Goal: Task Accomplishment & Management: Manage account settings

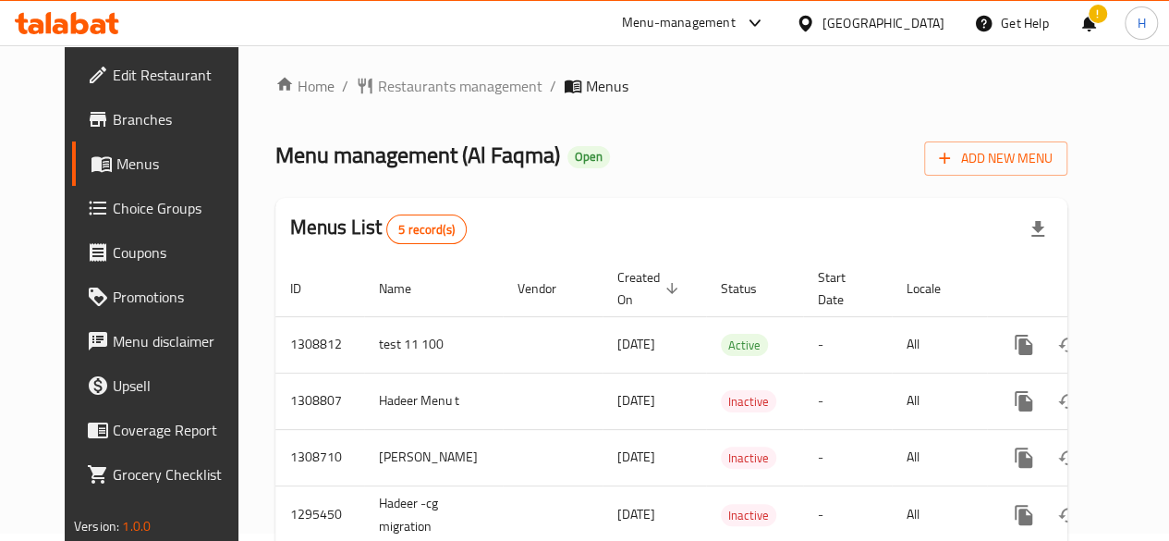
scroll to position [6, 0]
click at [1053, 165] on span "Add New Menu" at bounding box center [996, 159] width 114 height 23
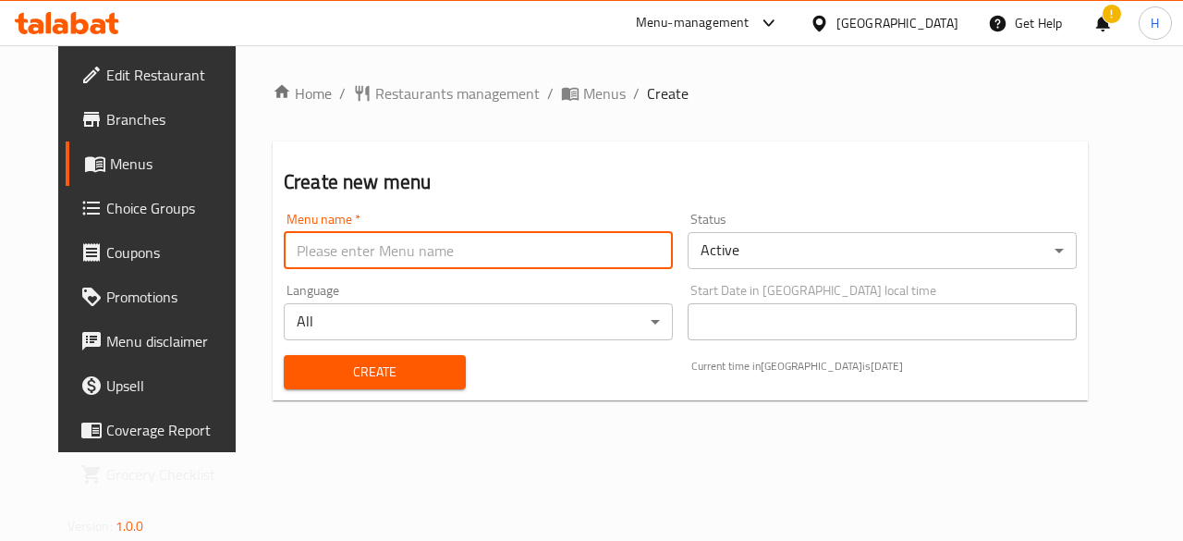
click at [493, 237] on input "text" at bounding box center [478, 250] width 389 height 37
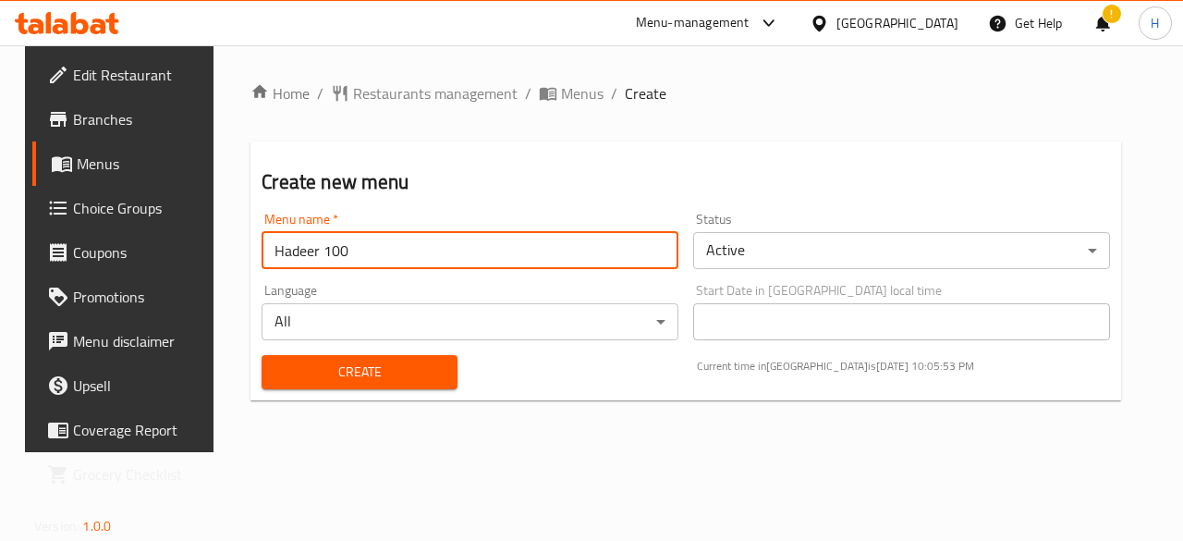
type input "Hadeer 100"
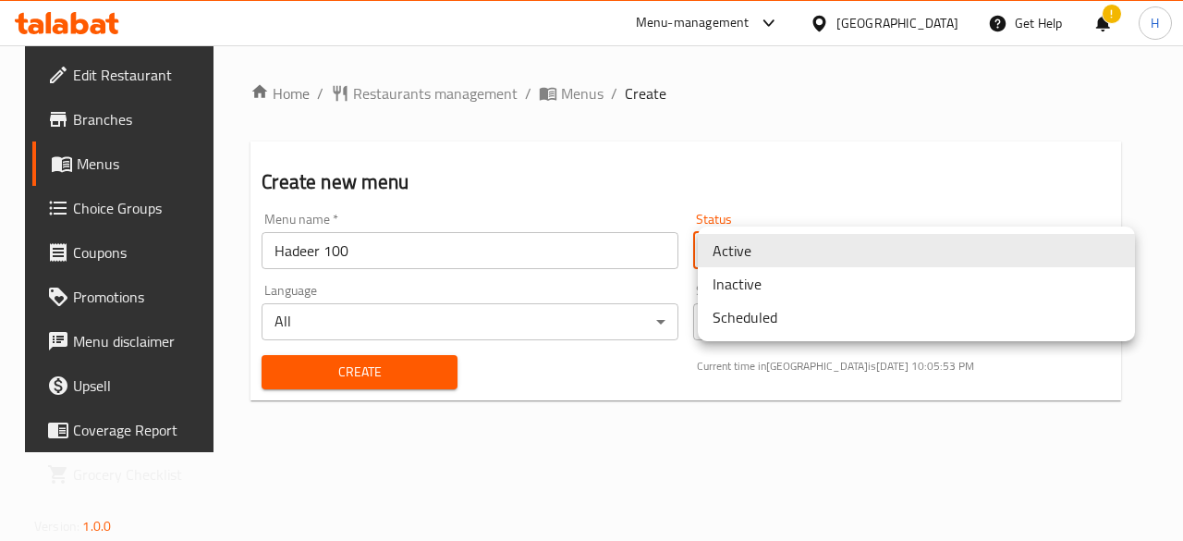
click at [860, 234] on body "​ Menu-management Iraq Get Help ! H Edit Restaurant Branches Menus Choice Group…" at bounding box center [591, 292] width 1183 height 495
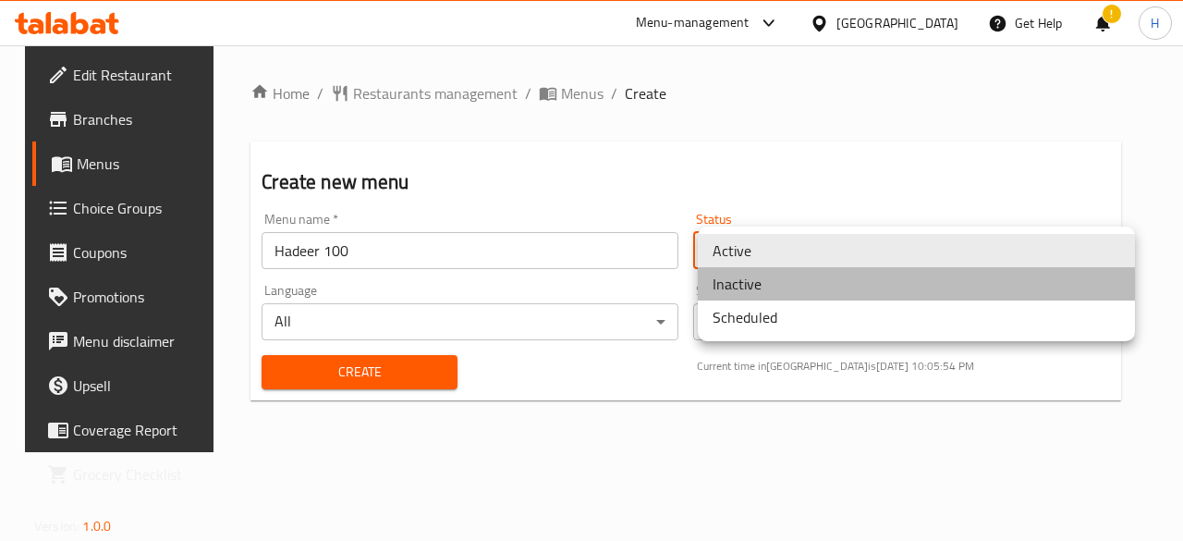
click at [815, 274] on li "Inactive" at bounding box center [916, 283] width 437 height 33
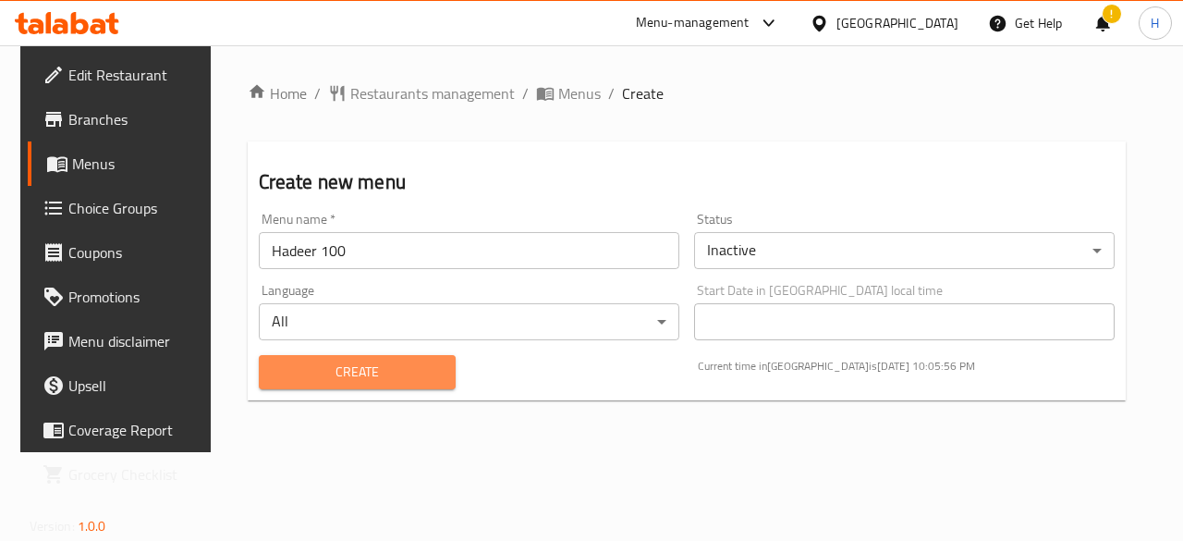
click at [428, 356] on button "Create" at bounding box center [358, 372] width 198 height 34
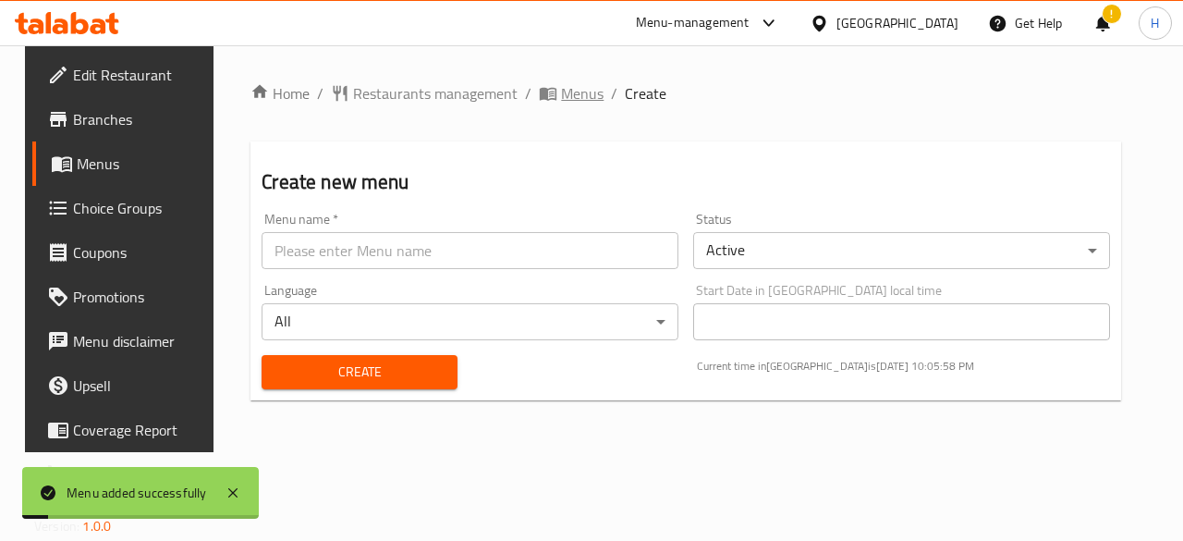
click at [561, 103] on span "Menus" at bounding box center [582, 93] width 43 height 22
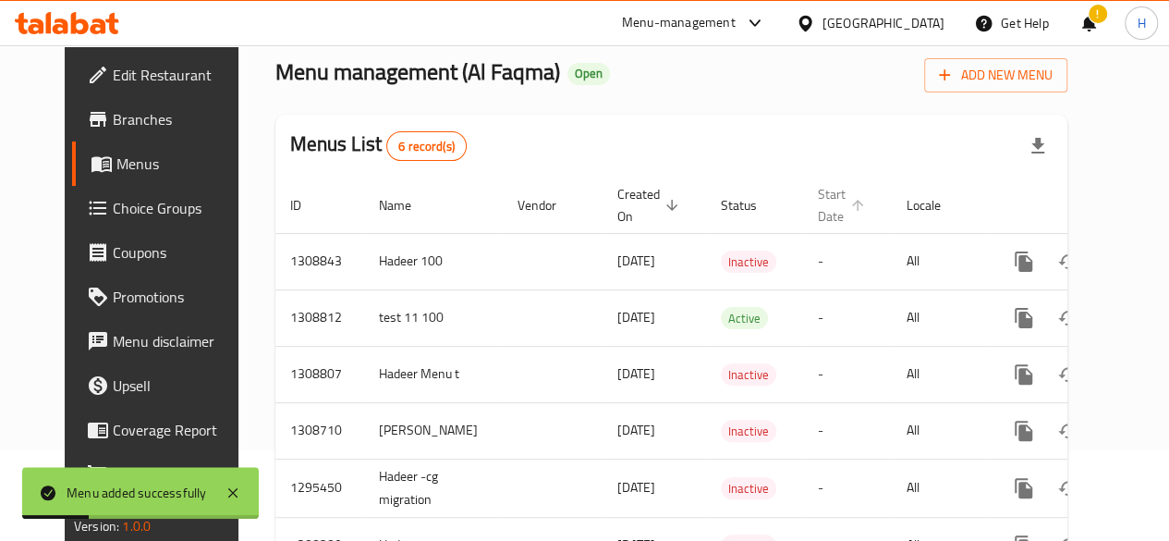
scroll to position [91, 0]
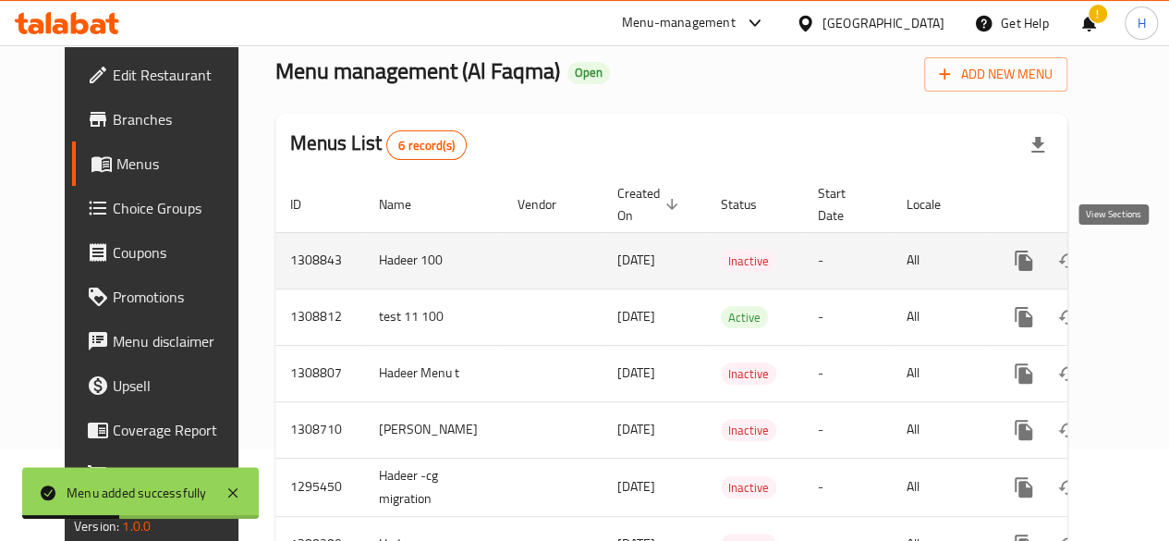
click at [1135, 272] on link "enhanced table" at bounding box center [1157, 260] width 44 height 44
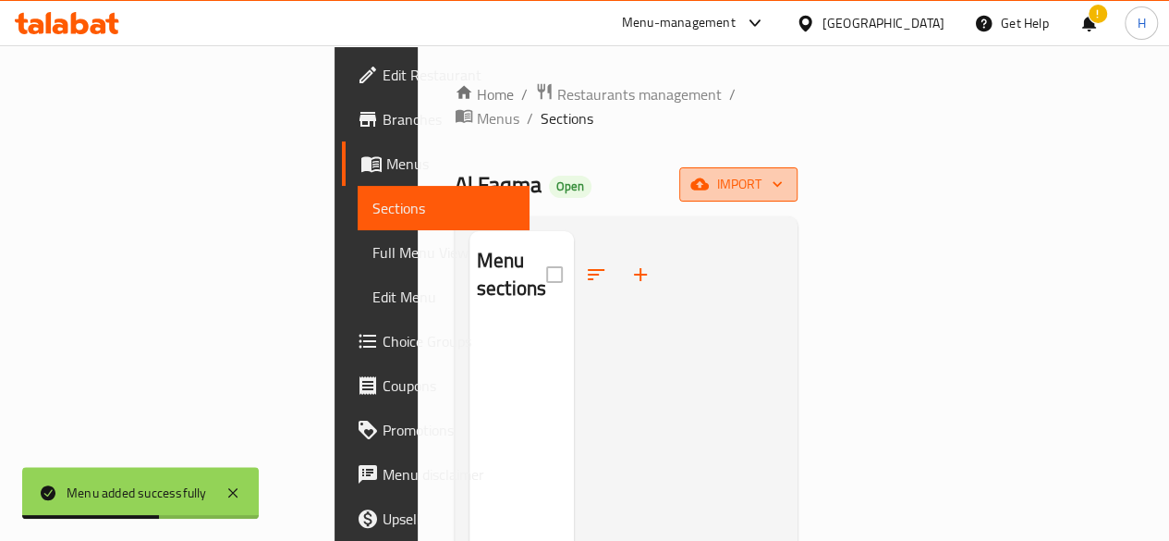
click at [783, 173] on span "import" at bounding box center [738, 184] width 89 height 23
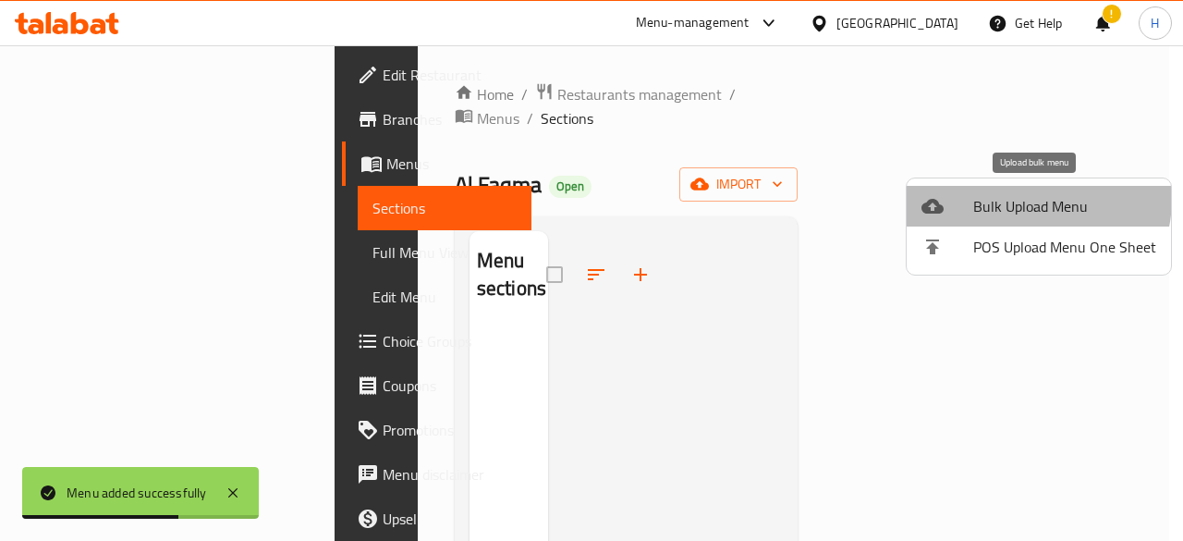
click at [1028, 199] on span "Bulk Upload Menu" at bounding box center [1064, 206] width 183 height 22
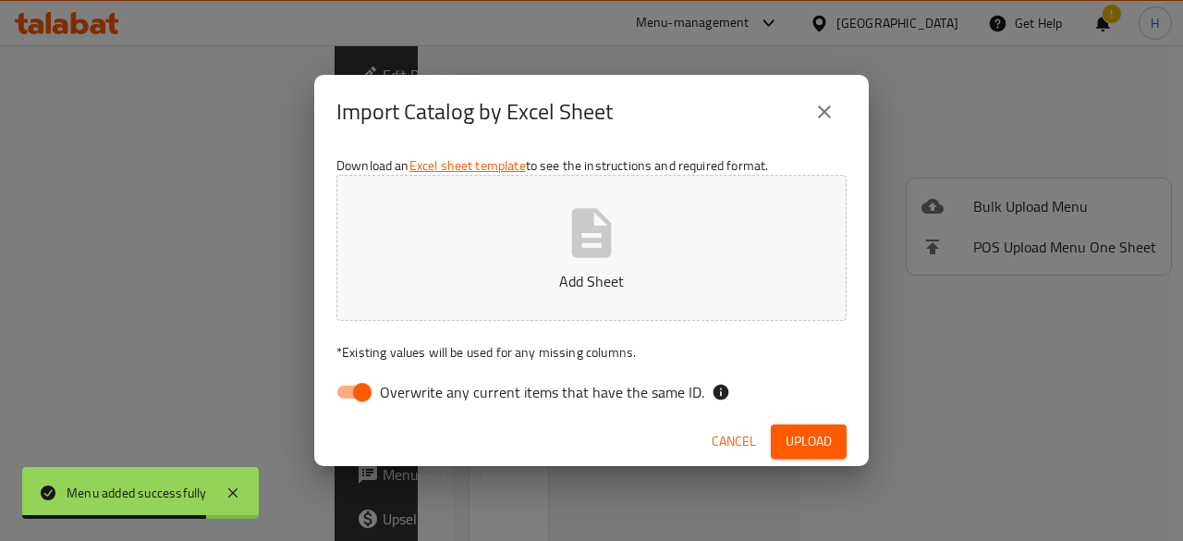
click at [357, 393] on input "Overwrite any current items that have the same ID." at bounding box center [362, 391] width 105 height 35
checkbox input "false"
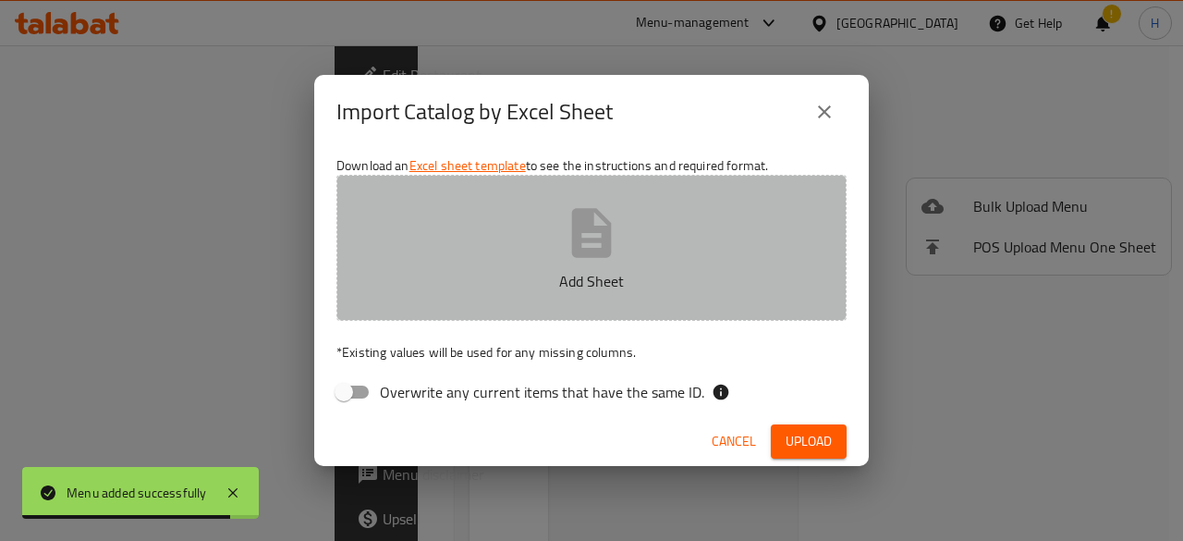
click at [506, 311] on button "Add Sheet" at bounding box center [591, 248] width 510 height 146
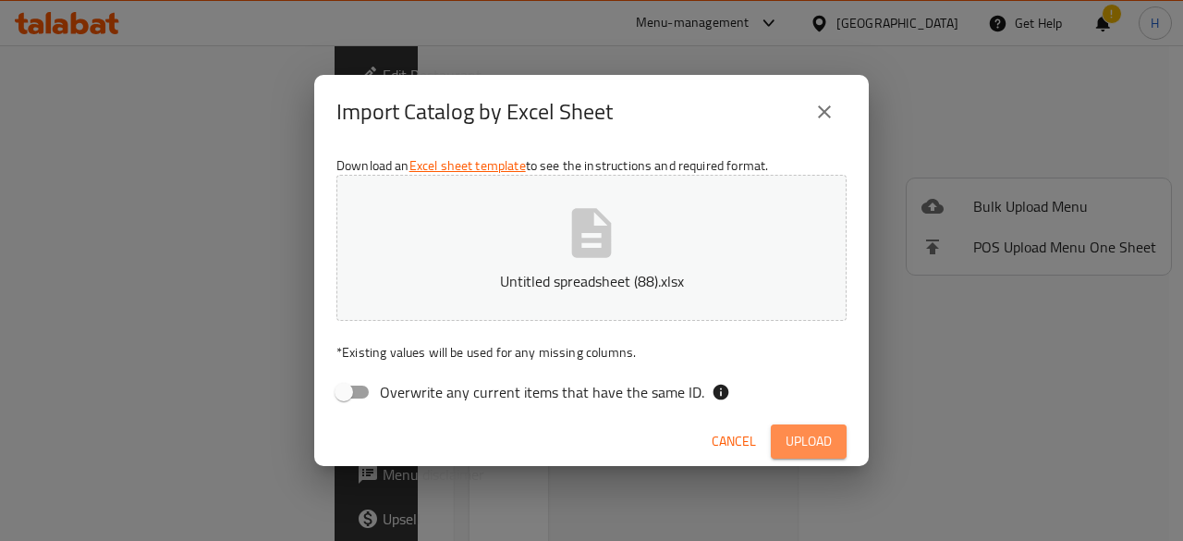
click at [835, 442] on button "Upload" at bounding box center [809, 441] width 76 height 34
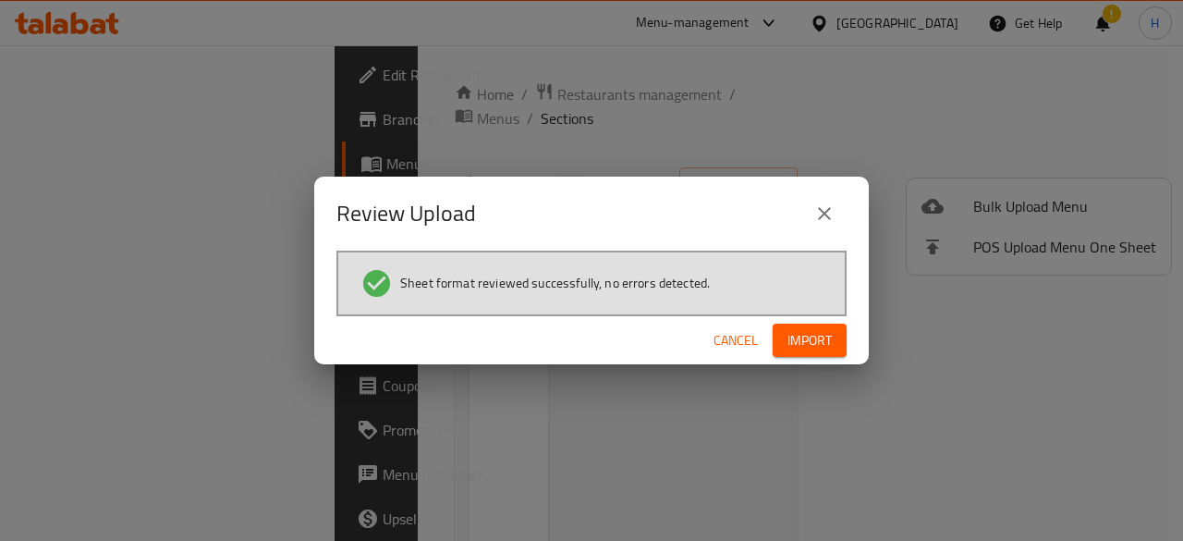
click at [824, 324] on button "Import" at bounding box center [810, 340] width 74 height 34
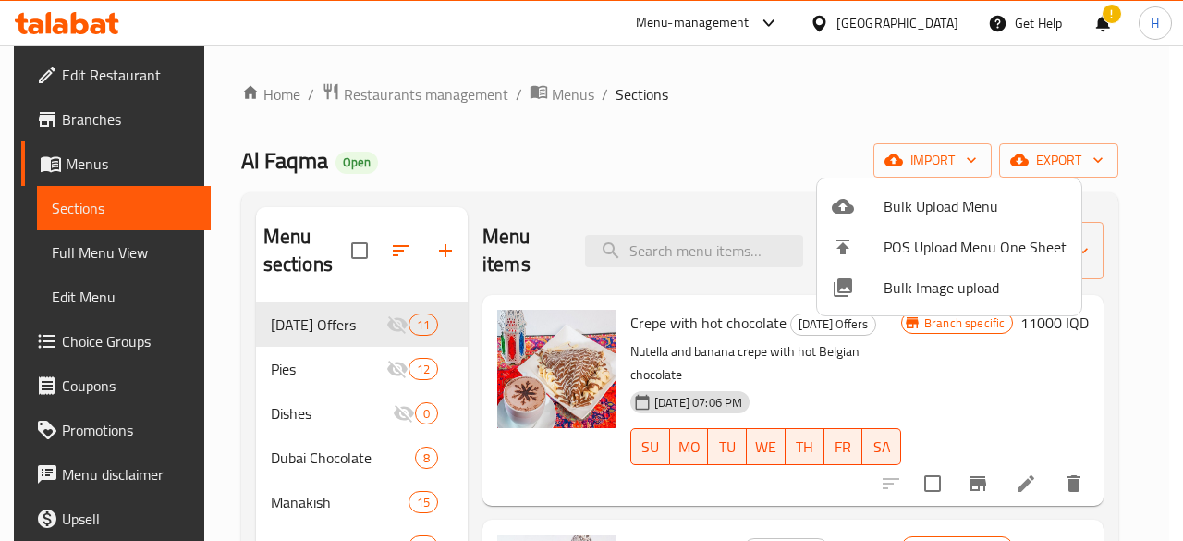
click at [481, 164] on div at bounding box center [591, 270] width 1183 height 541
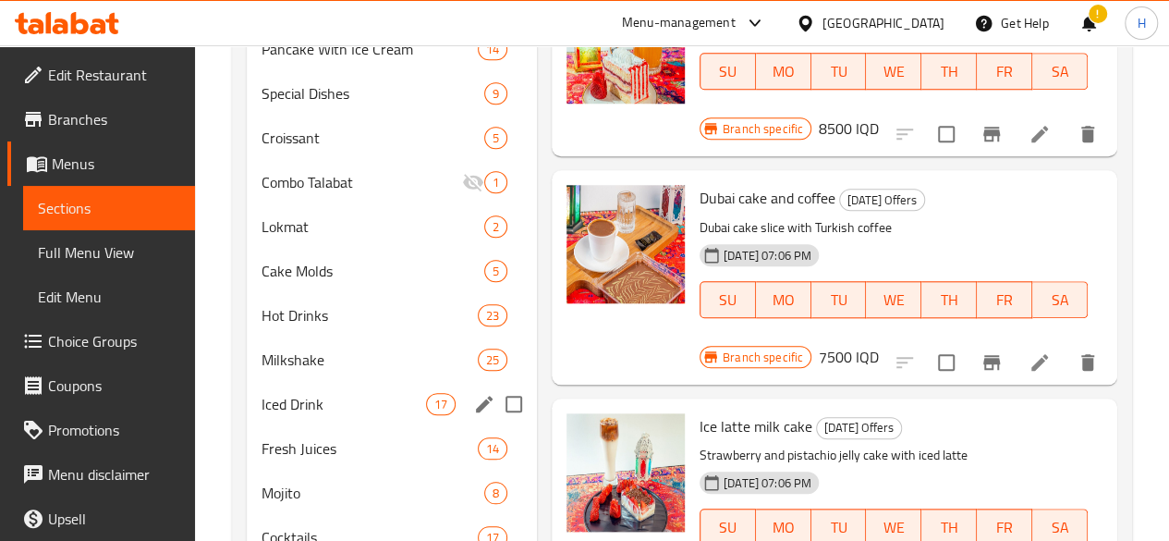
scroll to position [929, 0]
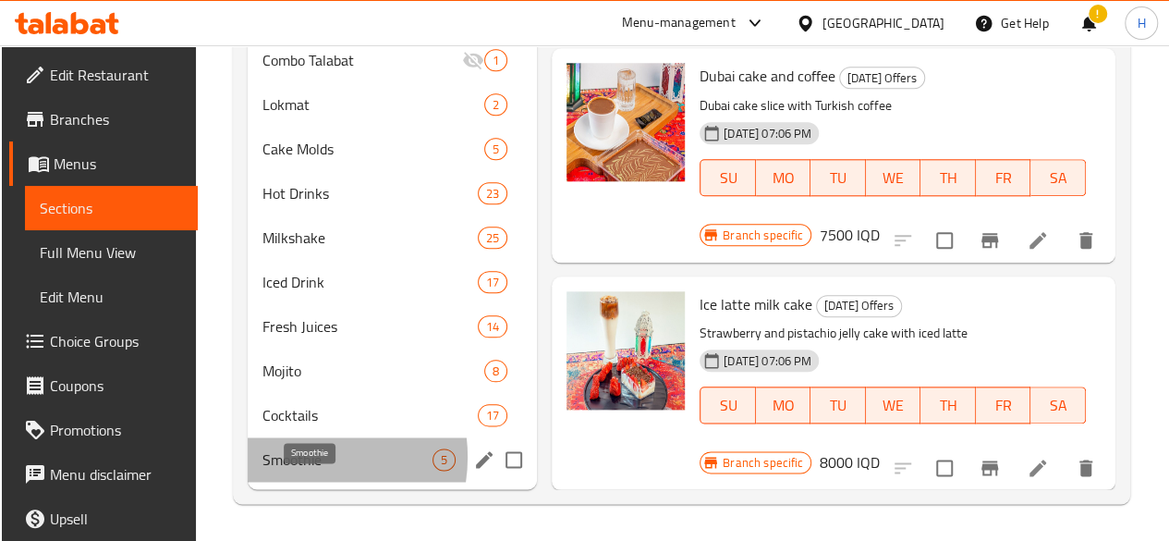
click at [296, 457] on span "Smoothie" at bounding box center [347, 459] width 170 height 22
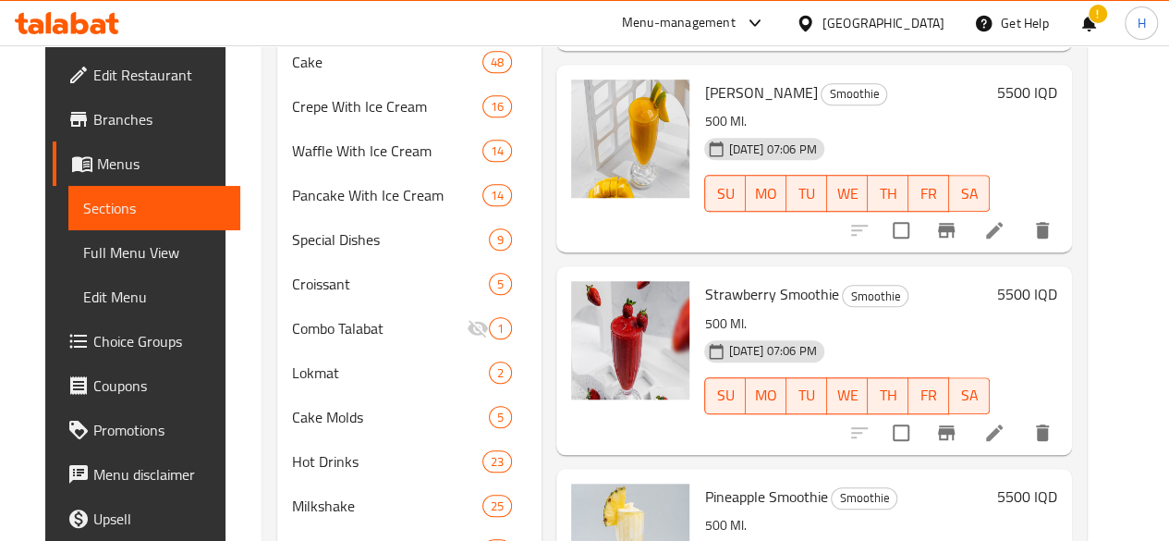
scroll to position [611, 0]
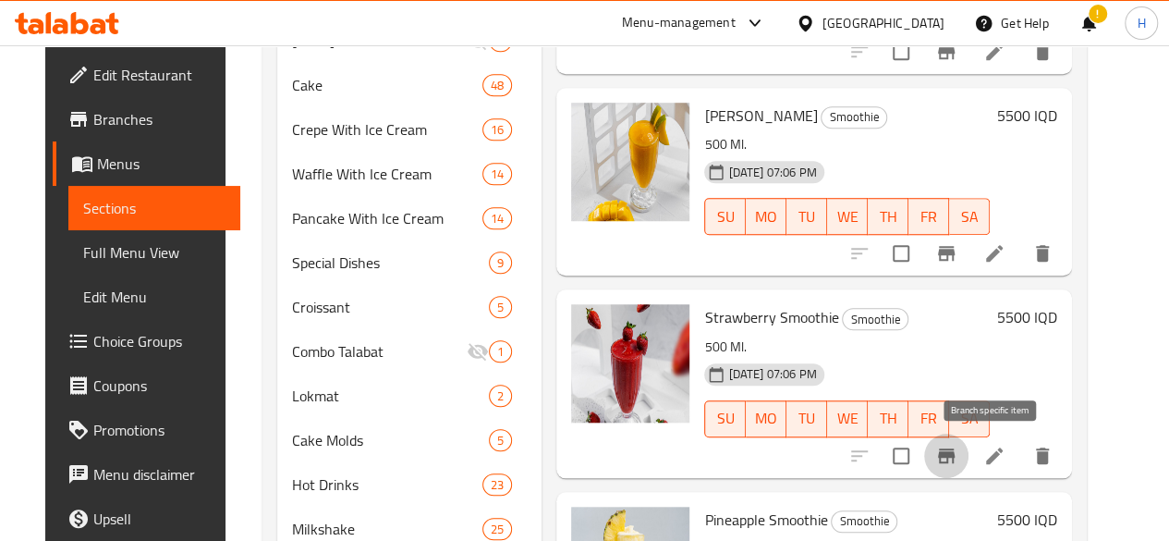
click at [957, 457] on icon "Branch-specific-item" at bounding box center [946, 455] width 22 height 22
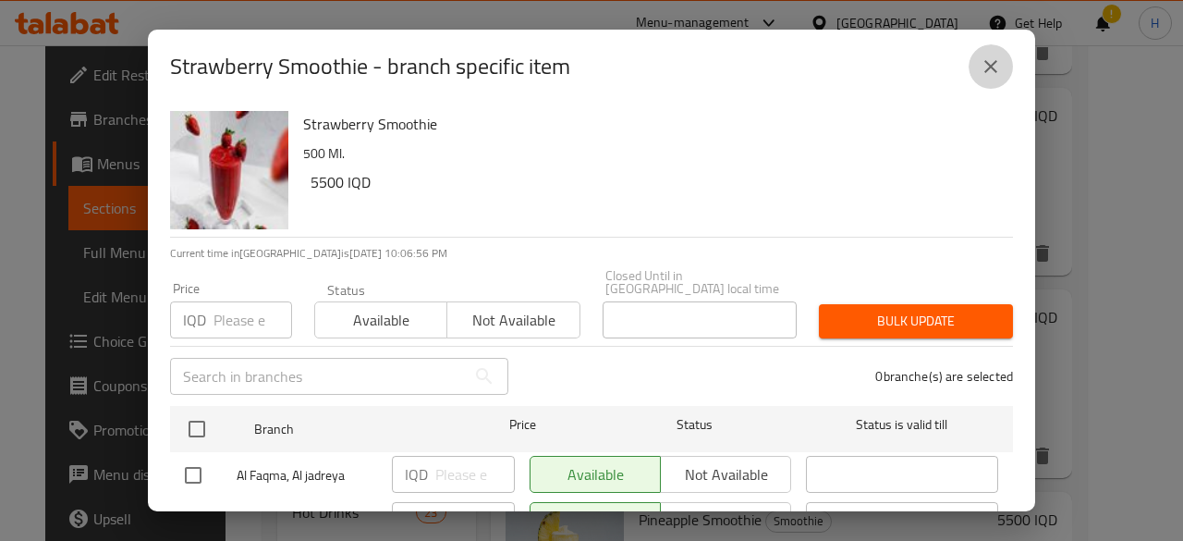
click at [991, 77] on icon "close" at bounding box center [991, 66] width 22 height 22
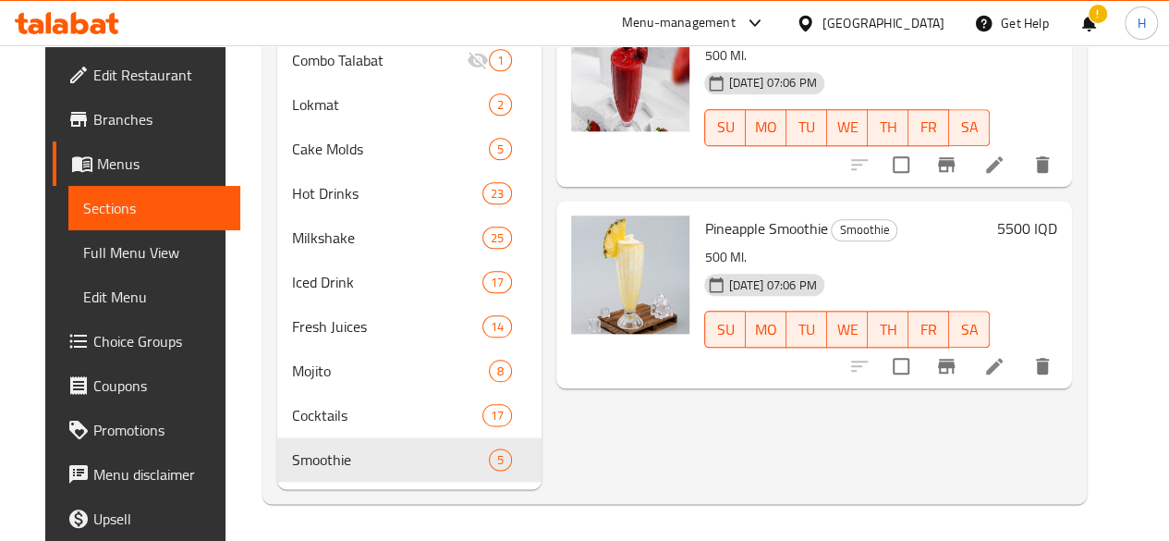
scroll to position [929, 0]
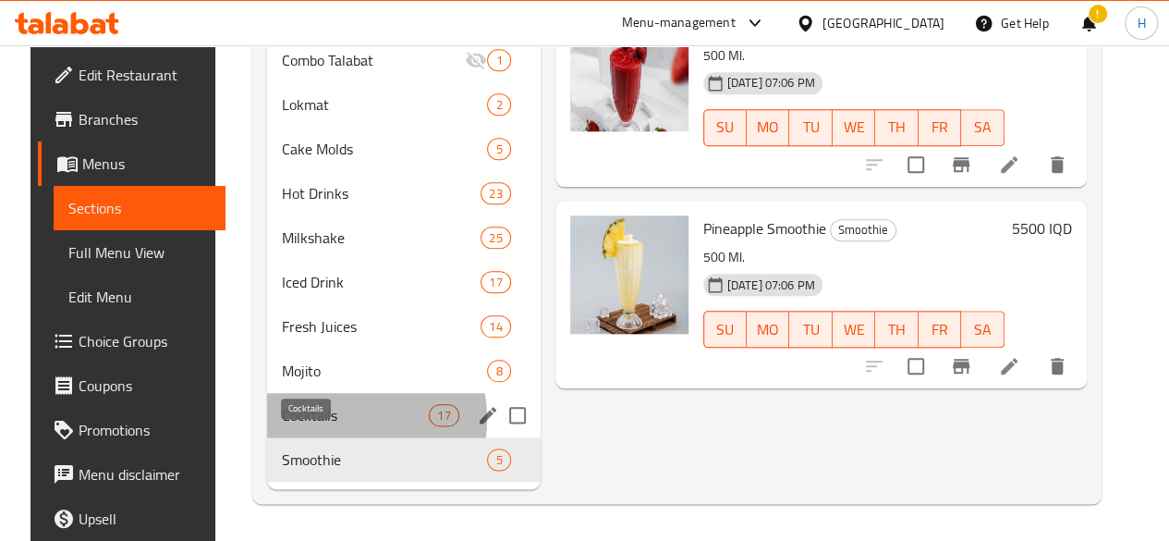
click at [314, 420] on span "Cocktails" at bounding box center [355, 415] width 147 height 22
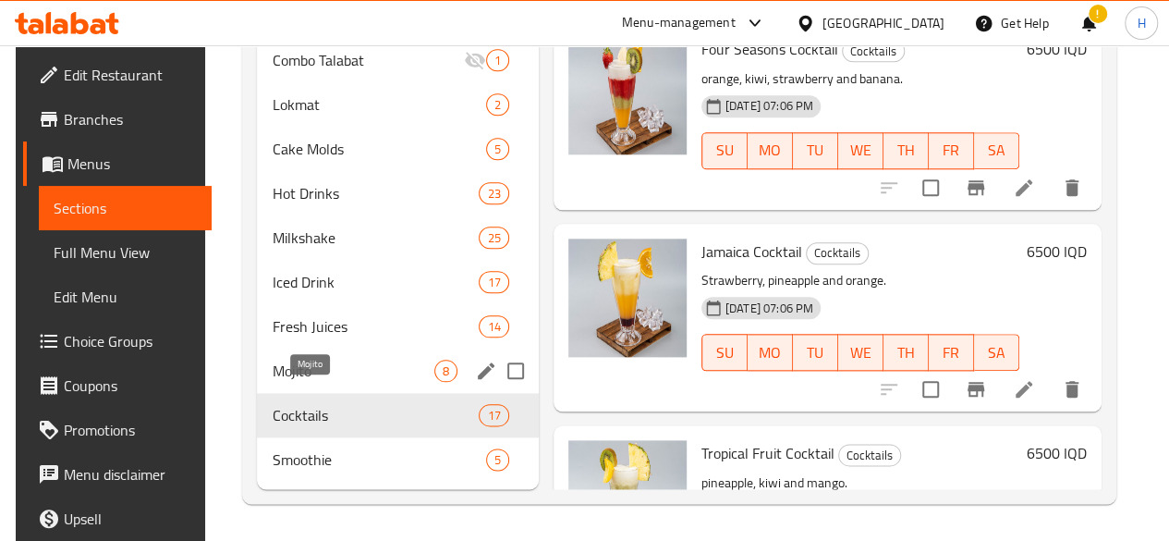
click at [331, 379] on span "Mojito" at bounding box center [353, 370] width 162 height 22
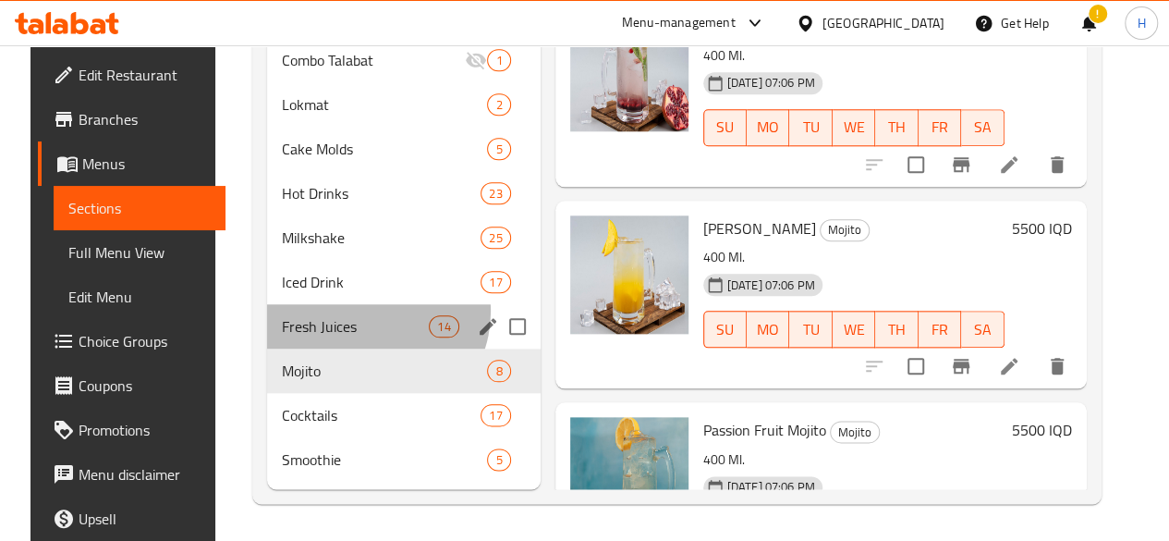
click at [348, 312] on div "Fresh Juices 14" at bounding box center [404, 326] width 274 height 44
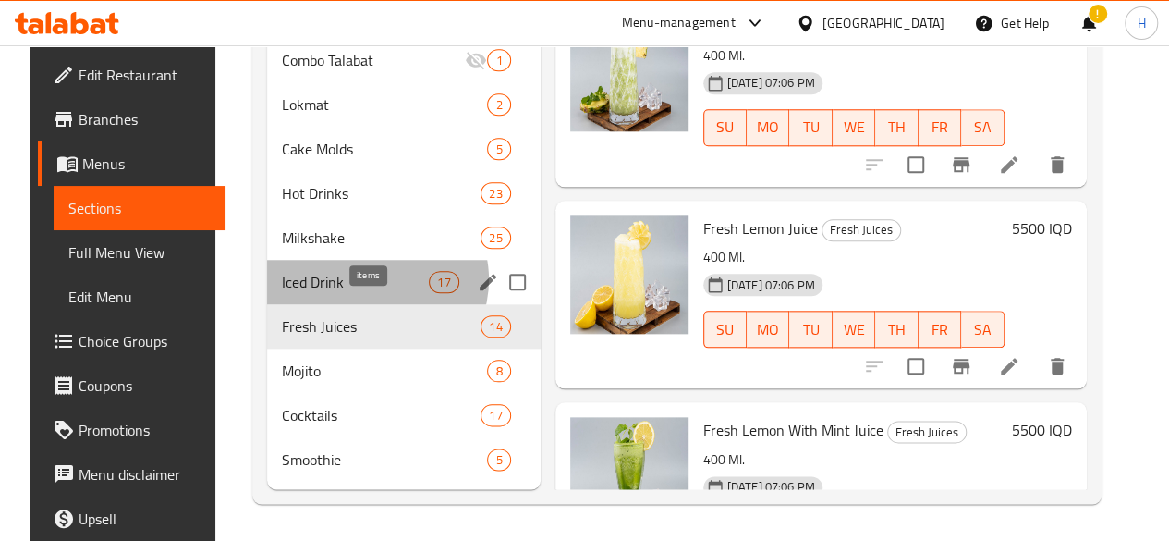
click at [430, 280] on span "17" at bounding box center [444, 283] width 28 height 18
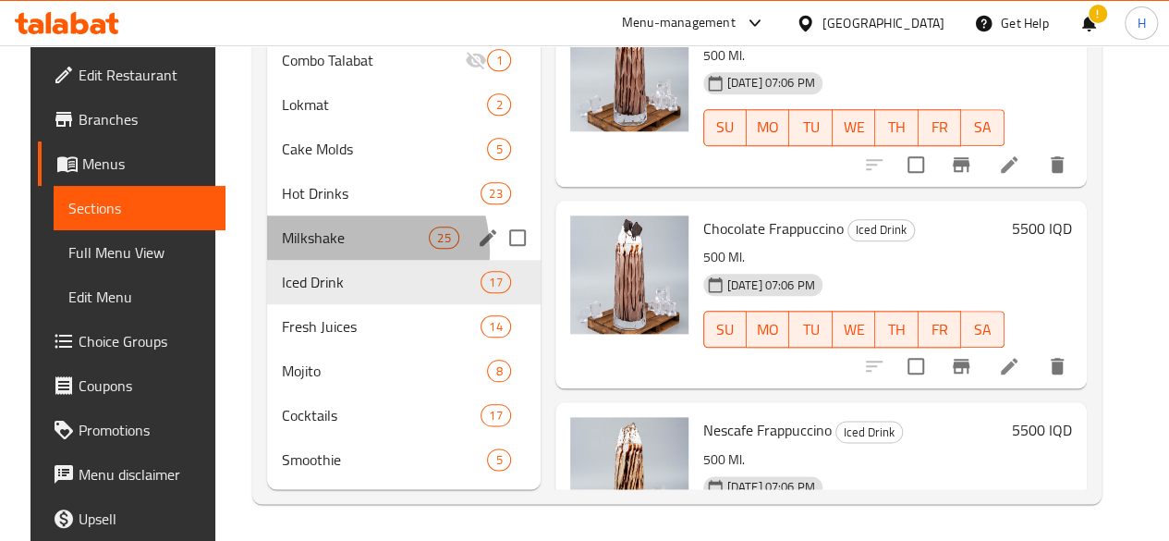
click at [329, 251] on div "Milkshake 25" at bounding box center [404, 237] width 274 height 44
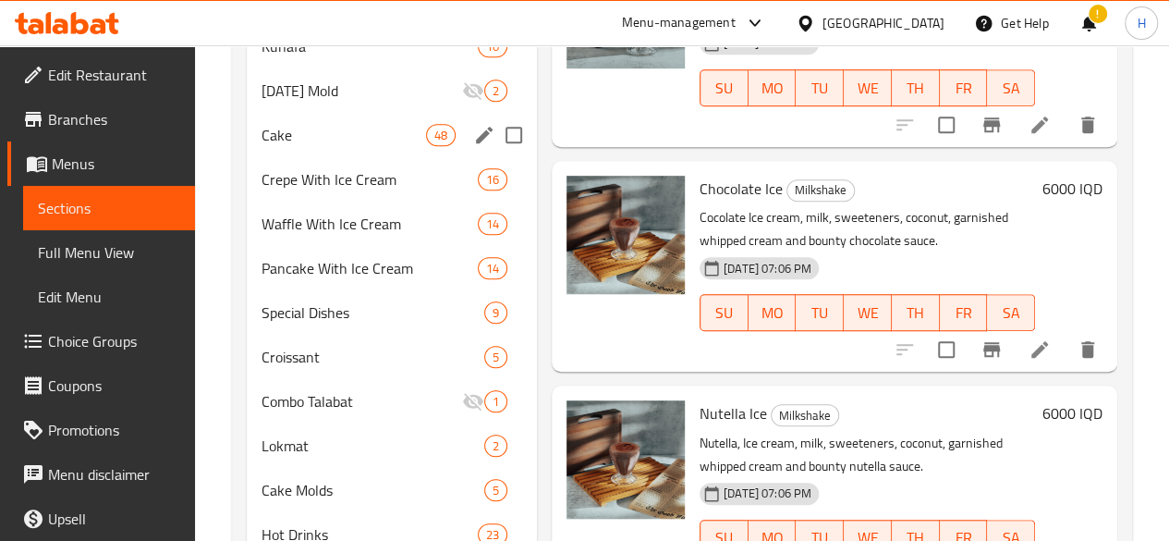
scroll to position [542, 0]
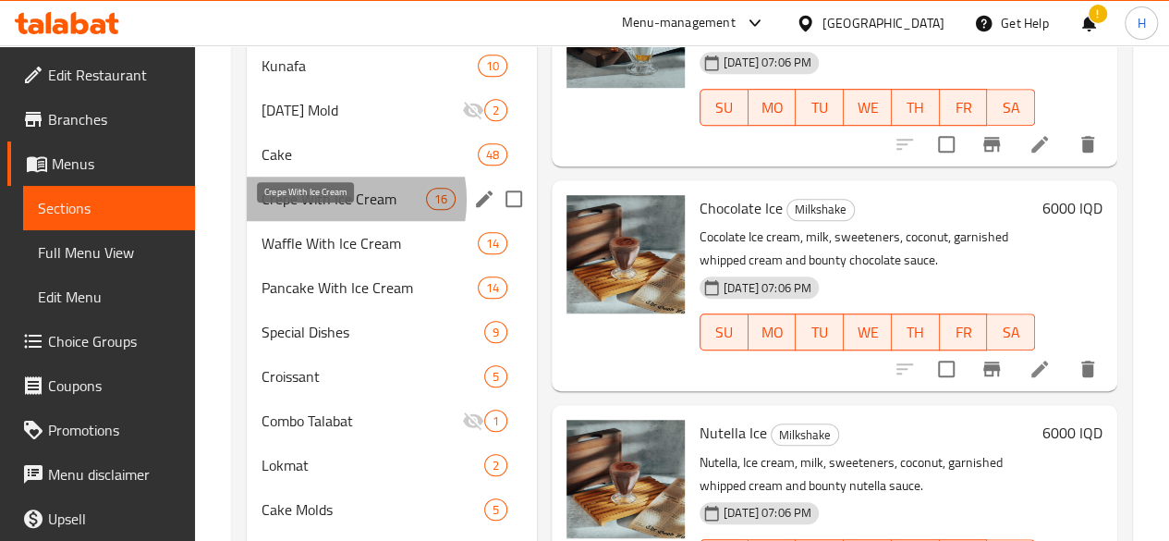
click at [328, 210] on span "Crepe With Ice Cream" at bounding box center [344, 199] width 164 height 22
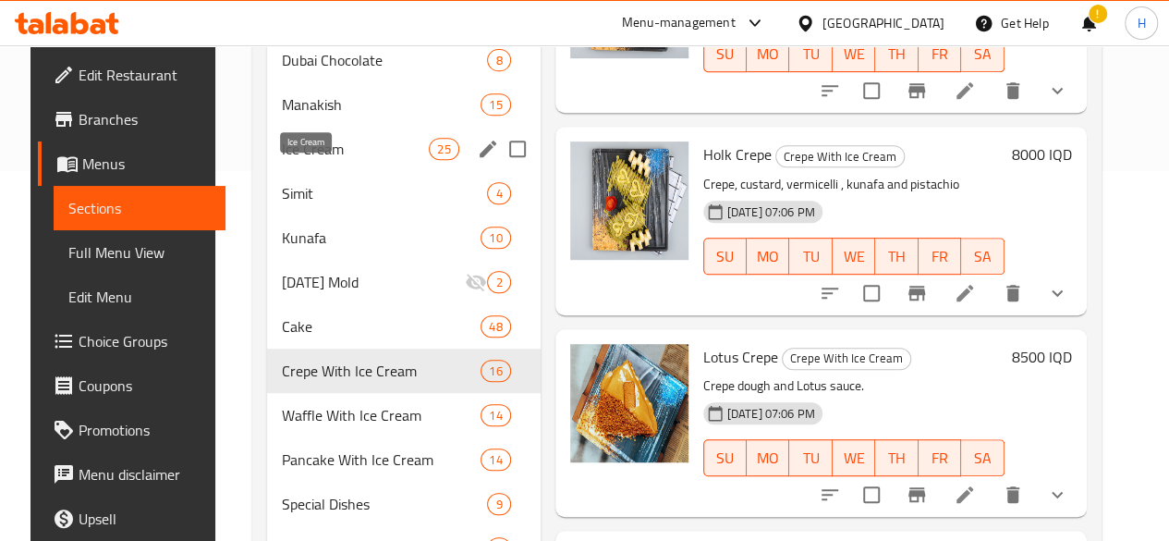
scroll to position [369, 0]
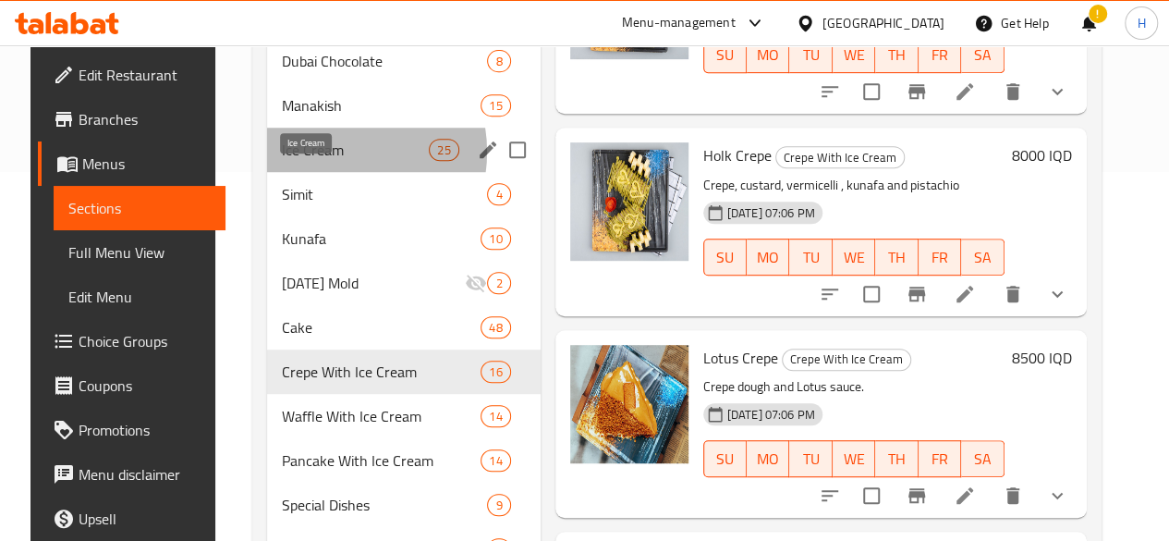
click at [311, 161] on span "Ice Cream" at bounding box center [355, 150] width 147 height 22
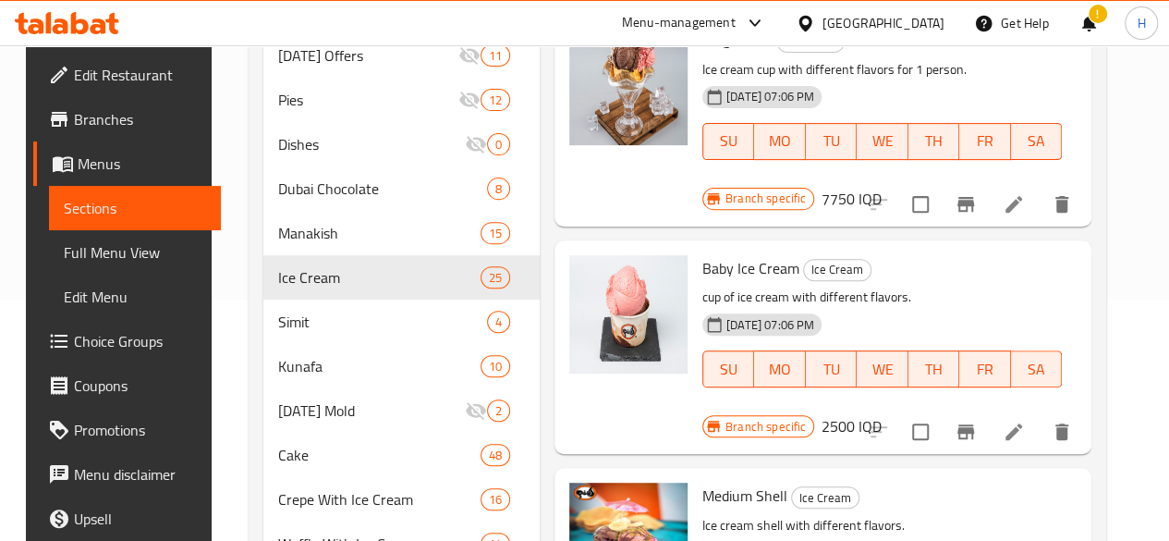
scroll to position [843, 0]
click at [976, 420] on icon "Branch-specific-item" at bounding box center [966, 431] width 22 height 22
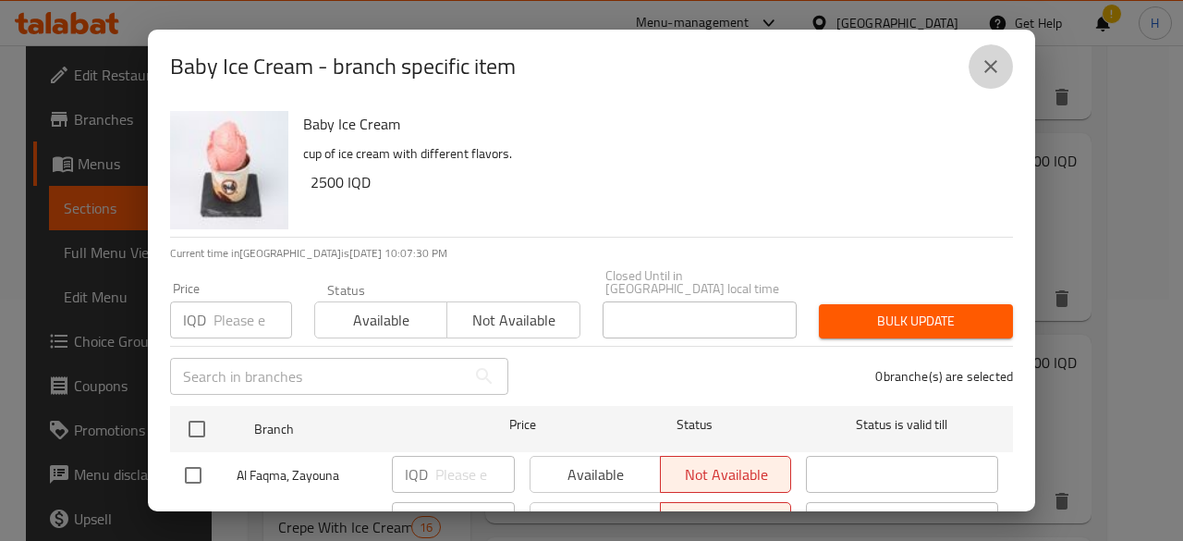
click at [978, 67] on button "close" at bounding box center [990, 66] width 44 height 44
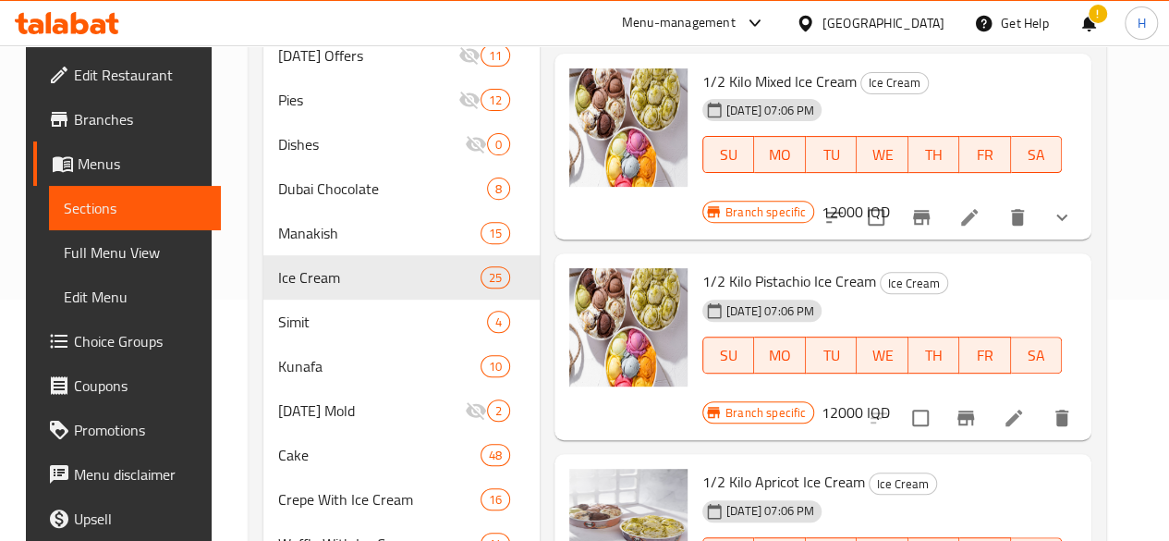
scroll to position [0, 0]
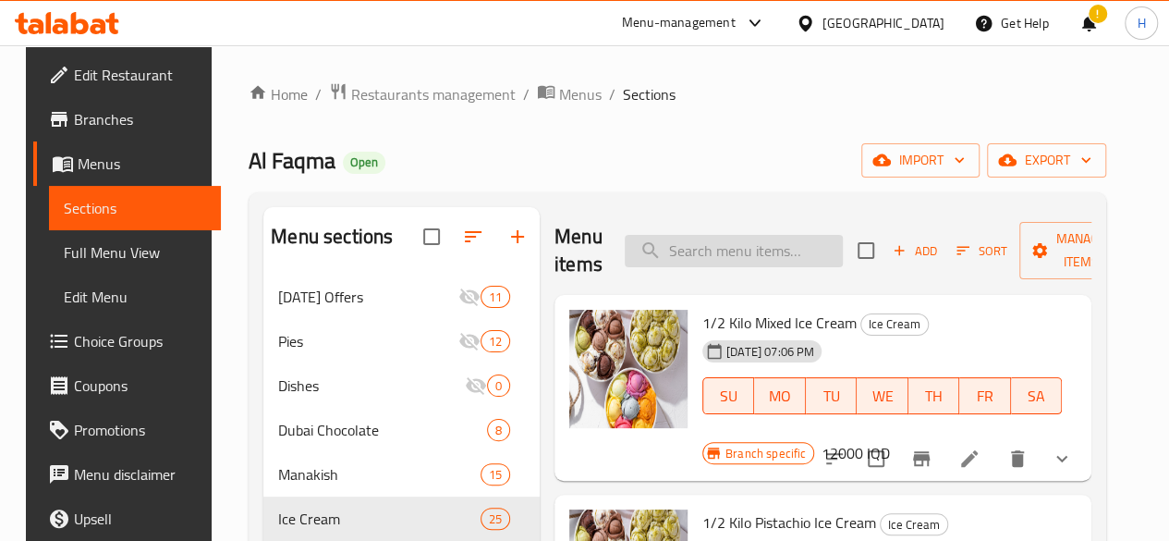
click at [661, 248] on input "search" at bounding box center [734, 251] width 218 height 32
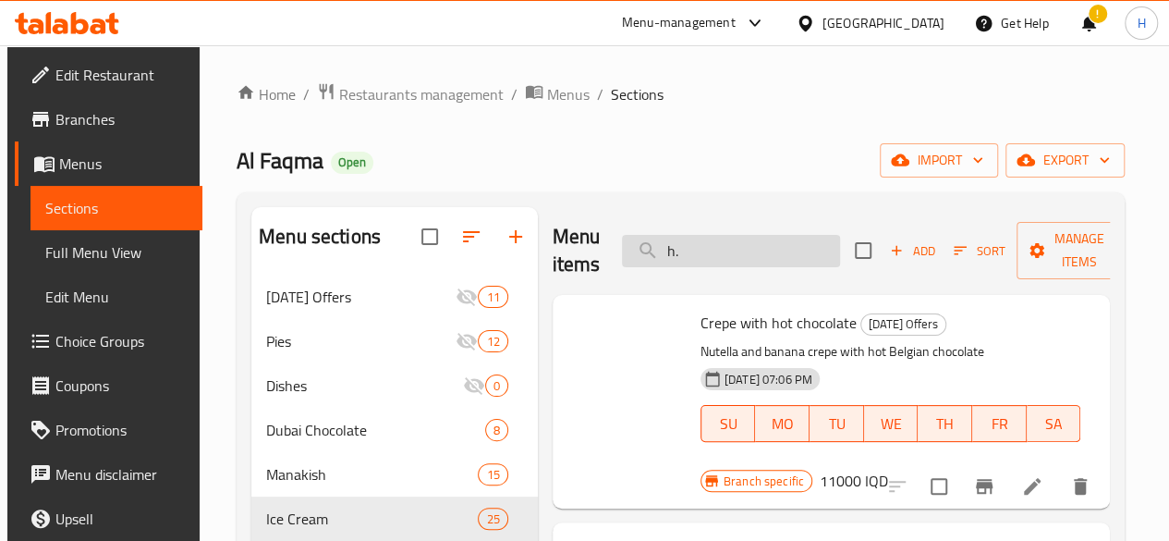
type input "h"
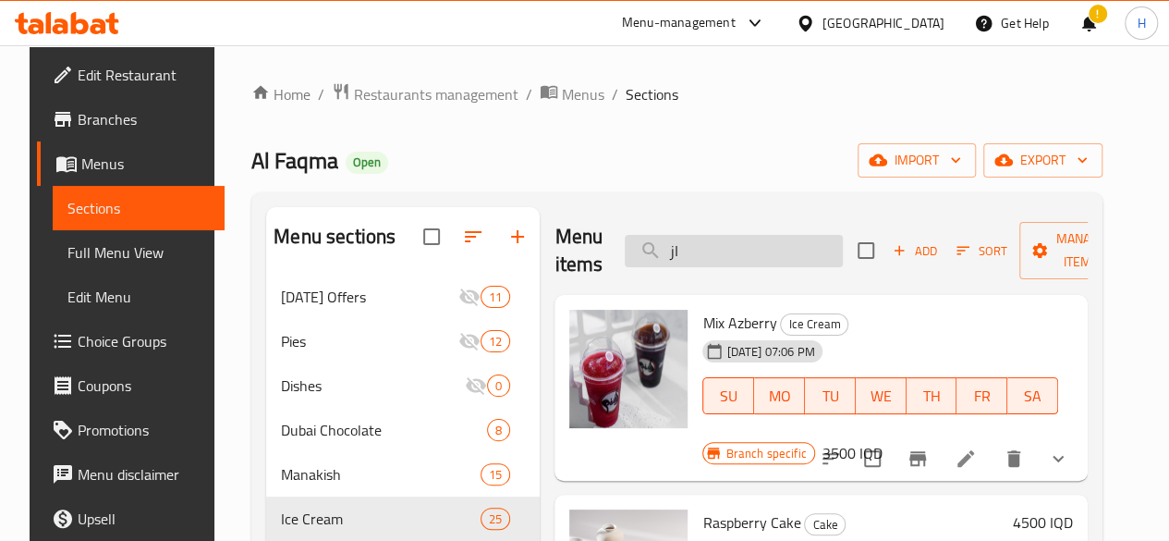
click at [671, 242] on input "از" at bounding box center [734, 251] width 218 height 32
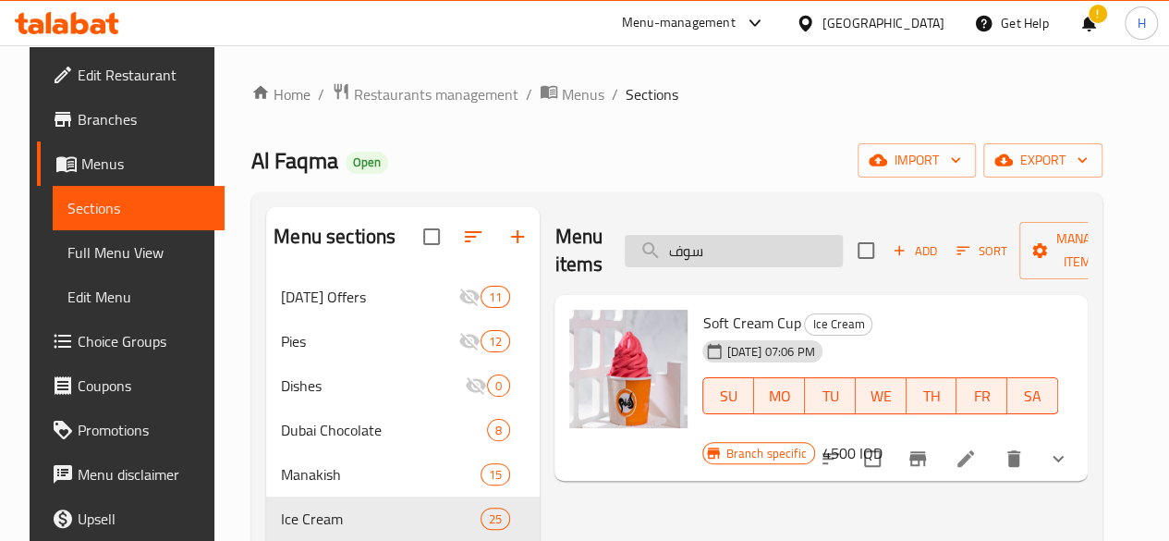
click at [681, 236] on input "سوف" at bounding box center [734, 251] width 218 height 32
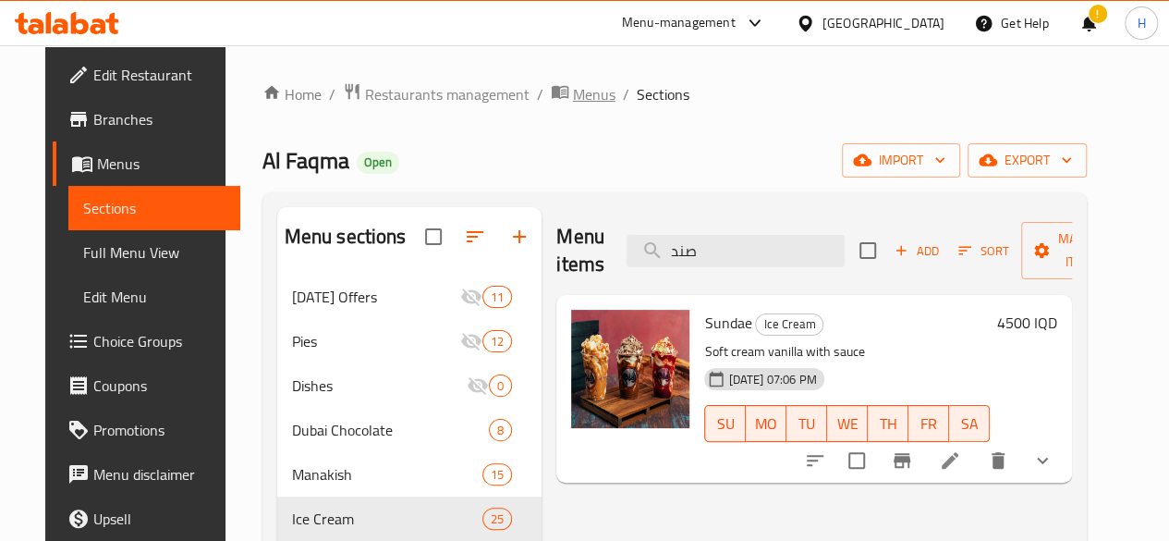
type input "صند"
click at [573, 101] on span "Menus" at bounding box center [594, 94] width 43 height 22
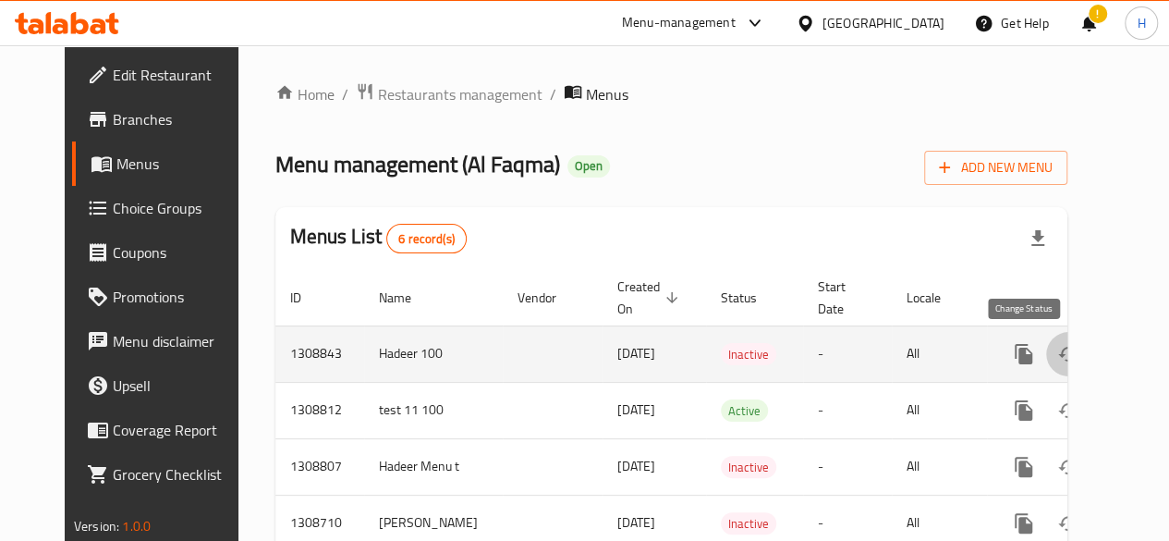
click at [1058, 352] on icon "enhanced table" at bounding box center [1068, 354] width 20 height 15
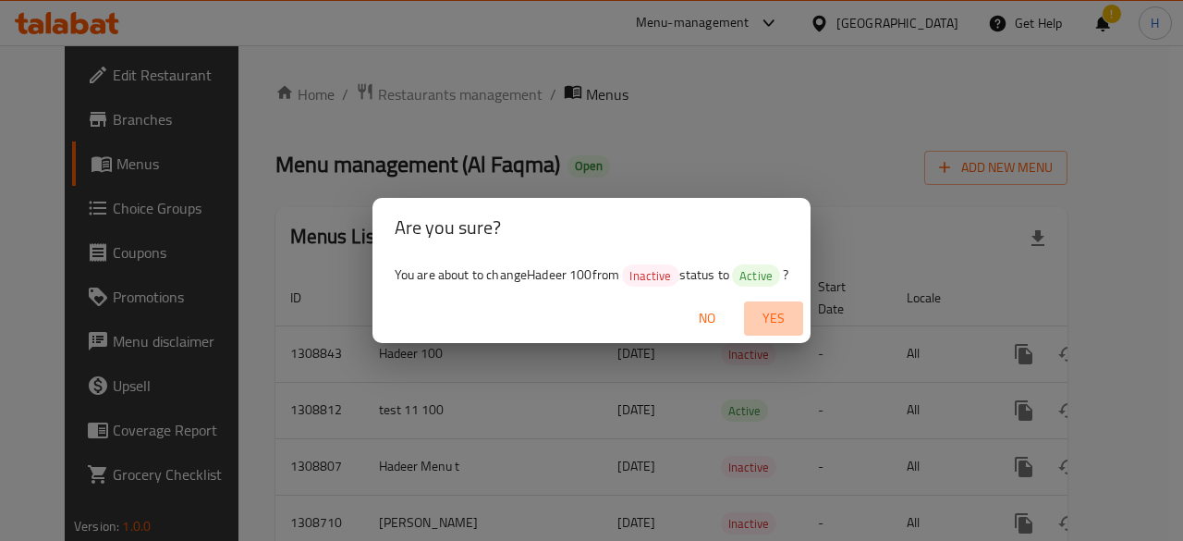
click at [786, 311] on span "Yes" at bounding box center [773, 318] width 44 height 23
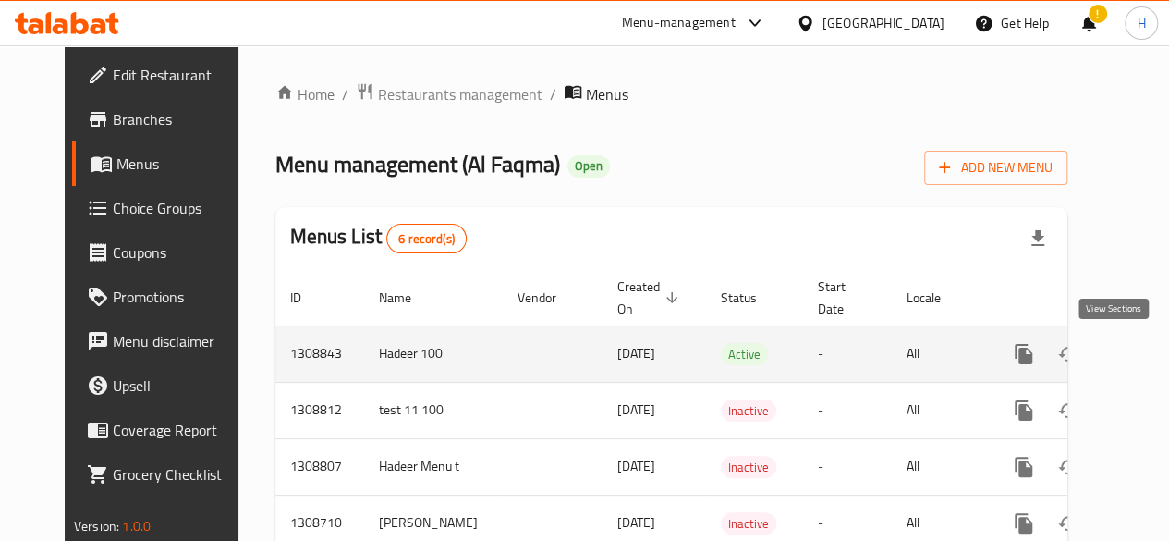
click at [1146, 351] on icon "enhanced table" at bounding box center [1157, 354] width 22 height 22
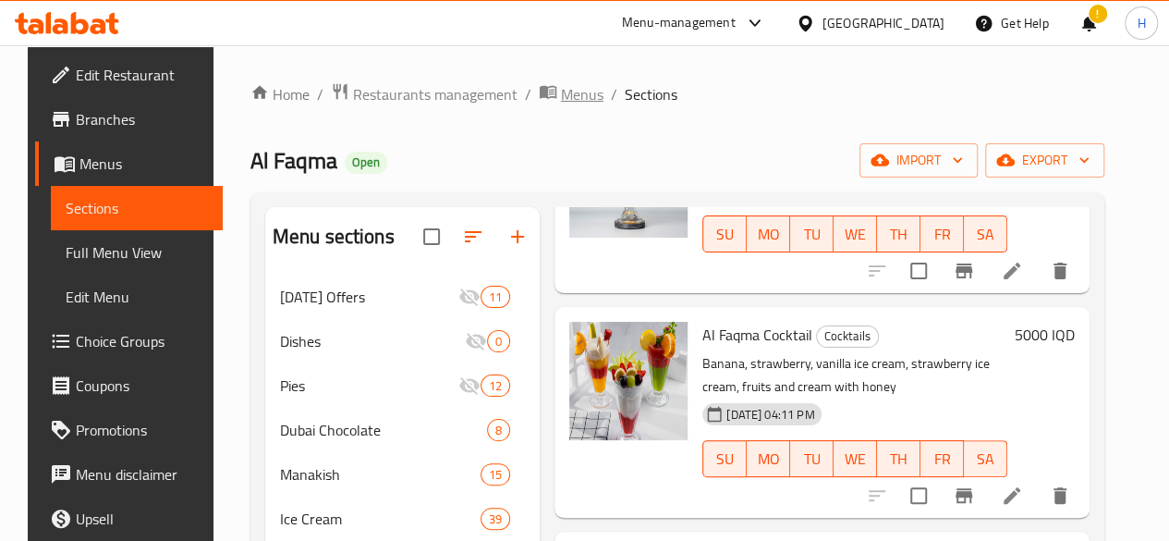
click at [561, 101] on span "Menus" at bounding box center [582, 94] width 43 height 22
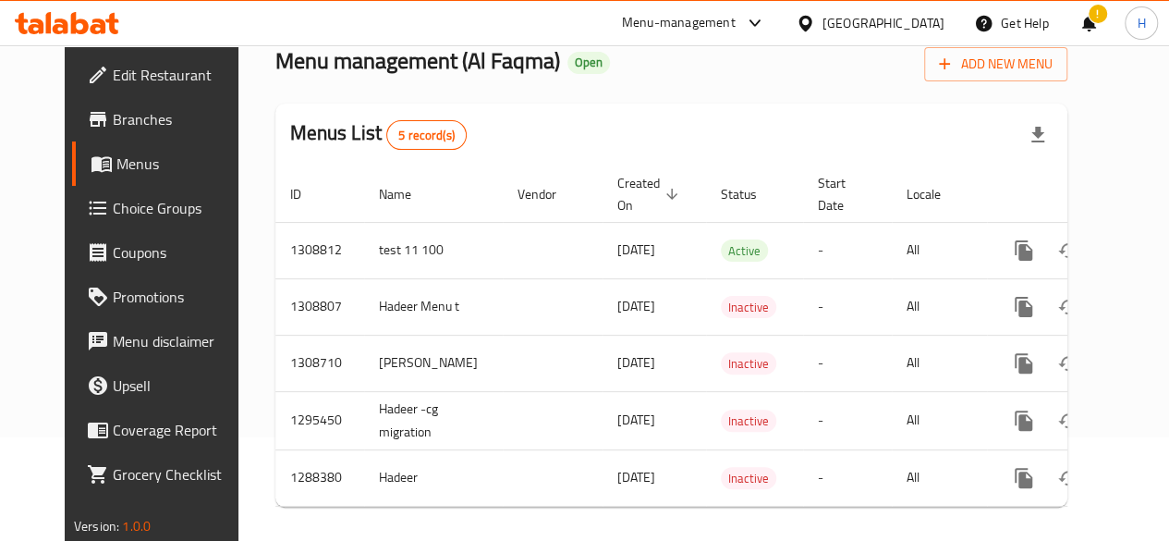
scroll to position [0, 18]
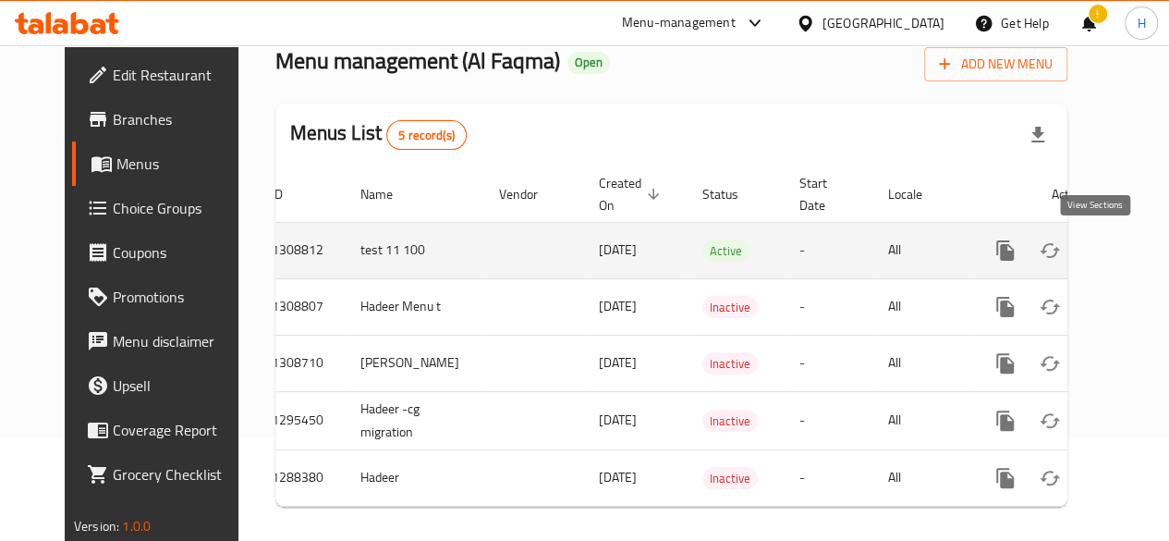
click at [1127, 250] on icon "enhanced table" at bounding box center [1138, 250] width 22 height 22
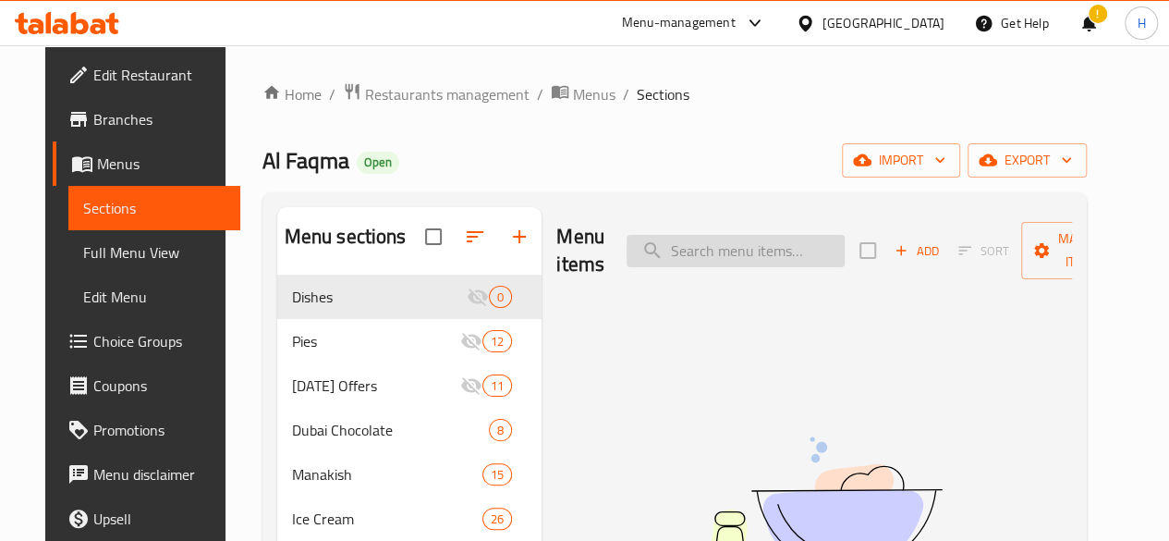
click at [643, 256] on input "search" at bounding box center [736, 251] width 218 height 32
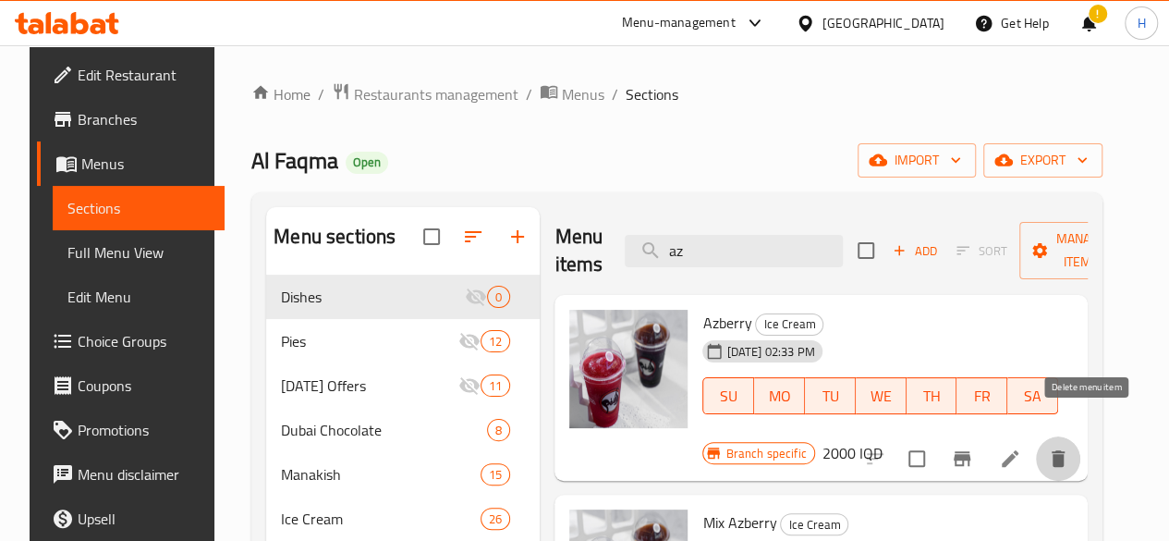
click at [1080, 439] on button "delete" at bounding box center [1058, 458] width 44 height 44
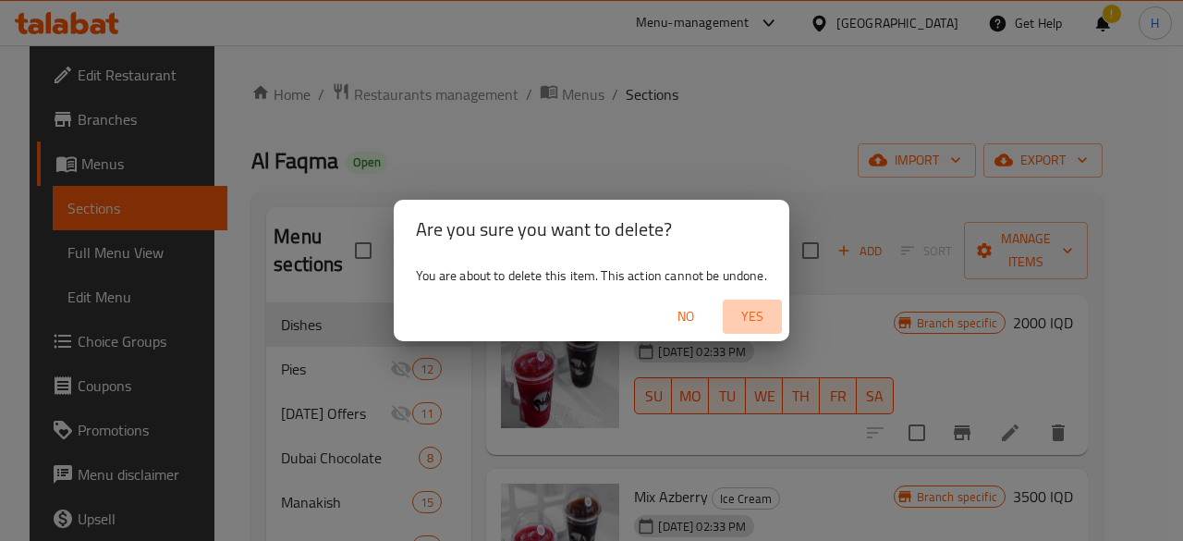
click at [745, 308] on span "Yes" at bounding box center [752, 316] width 44 height 23
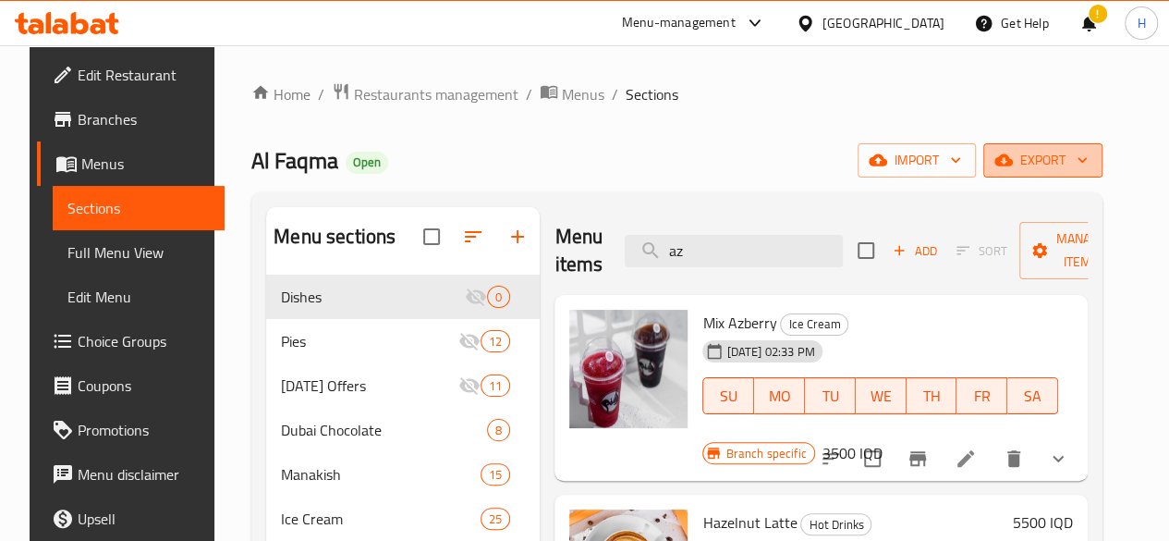
click at [1052, 169] on span "export" at bounding box center [1043, 160] width 90 height 23
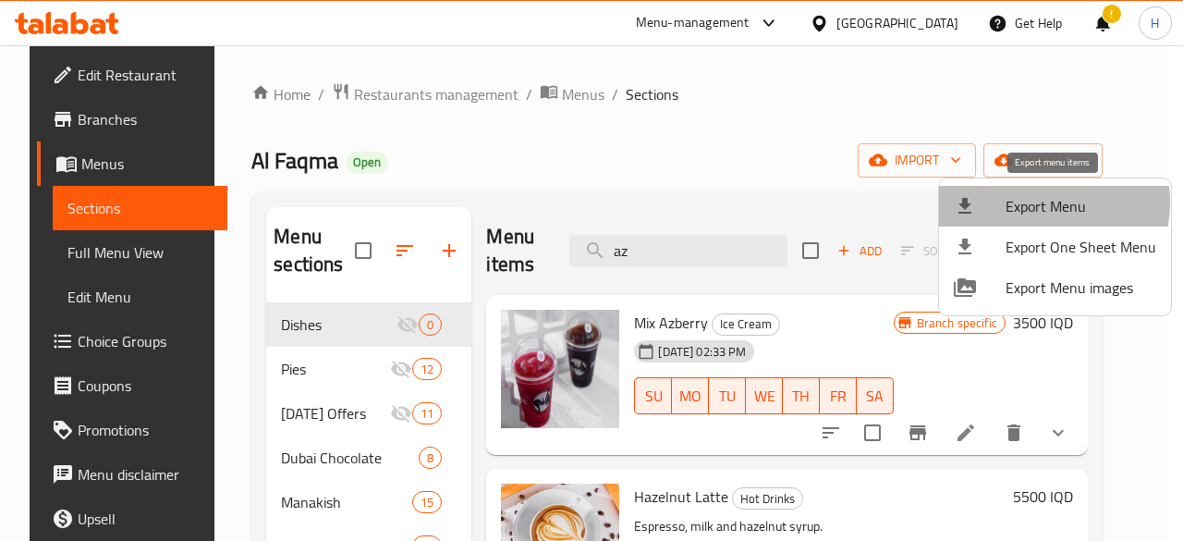
click at [1026, 202] on span "Export Menu" at bounding box center [1080, 206] width 151 height 22
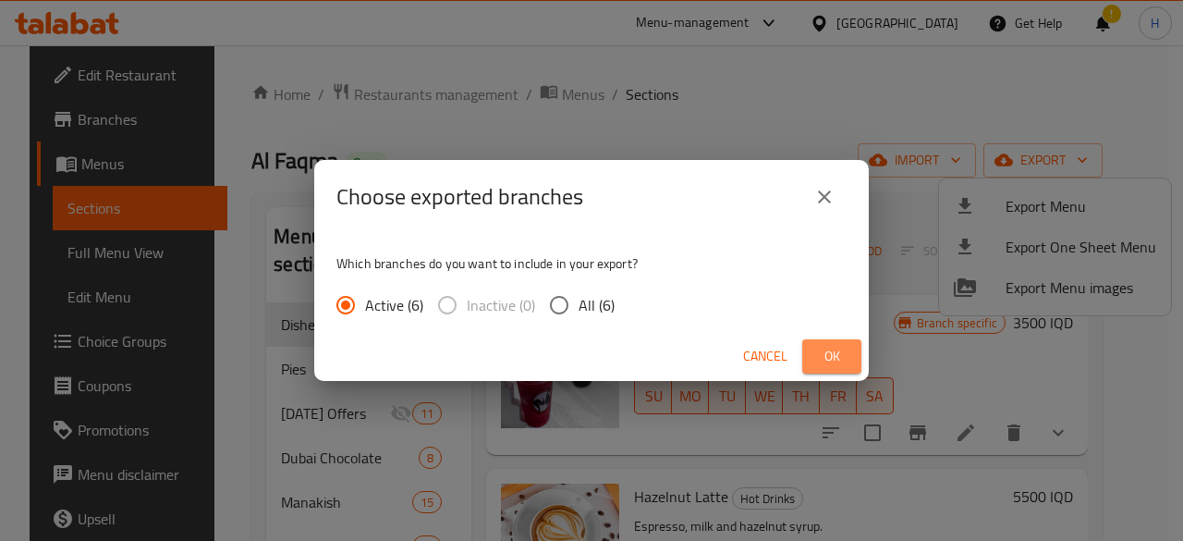
click at [835, 354] on span "Ok" at bounding box center [832, 356] width 30 height 23
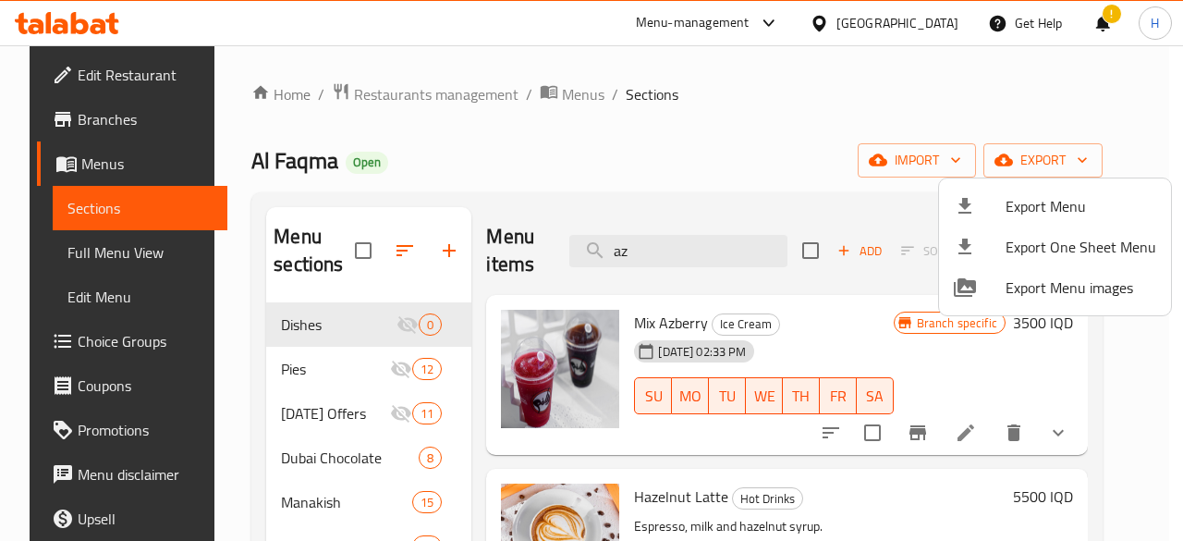
click at [669, 241] on div at bounding box center [591, 270] width 1183 height 541
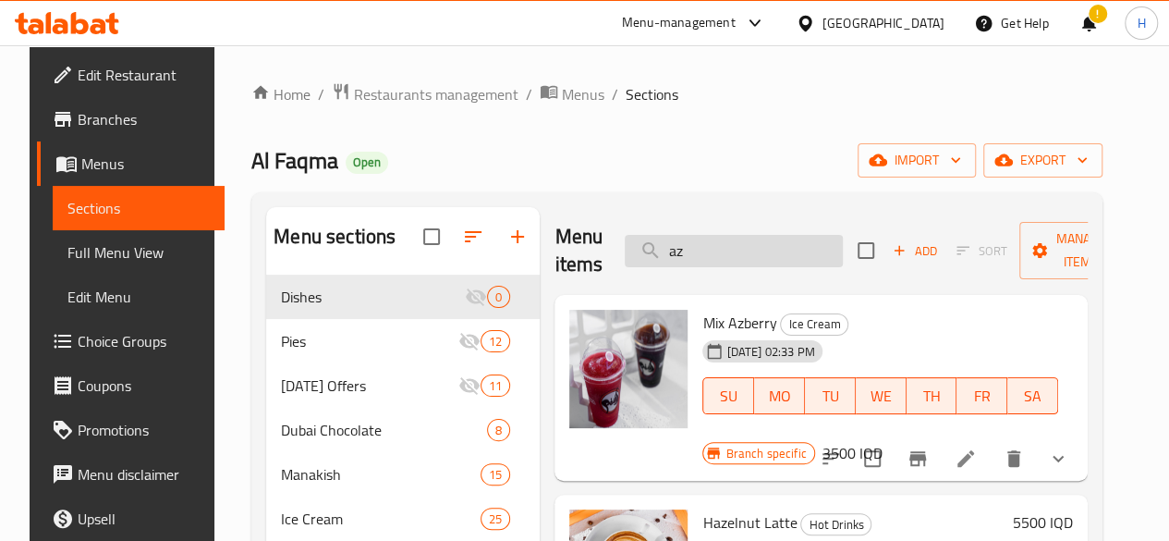
drag, startPoint x: 669, startPoint y: 241, endPoint x: 665, endPoint y: 260, distance: 18.8
click at [665, 260] on input "az" at bounding box center [734, 251] width 218 height 32
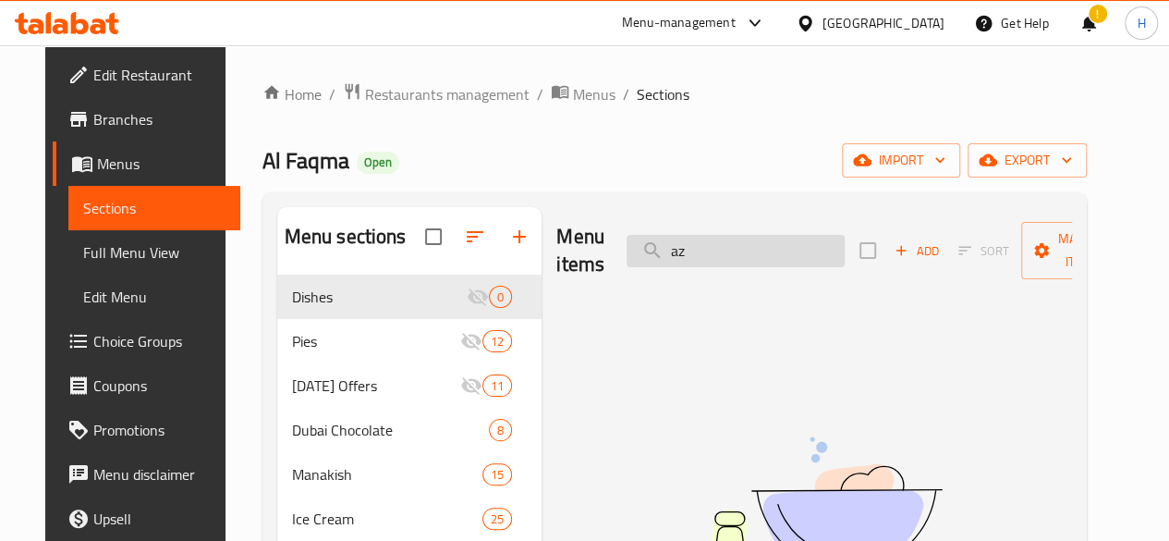
type input "a"
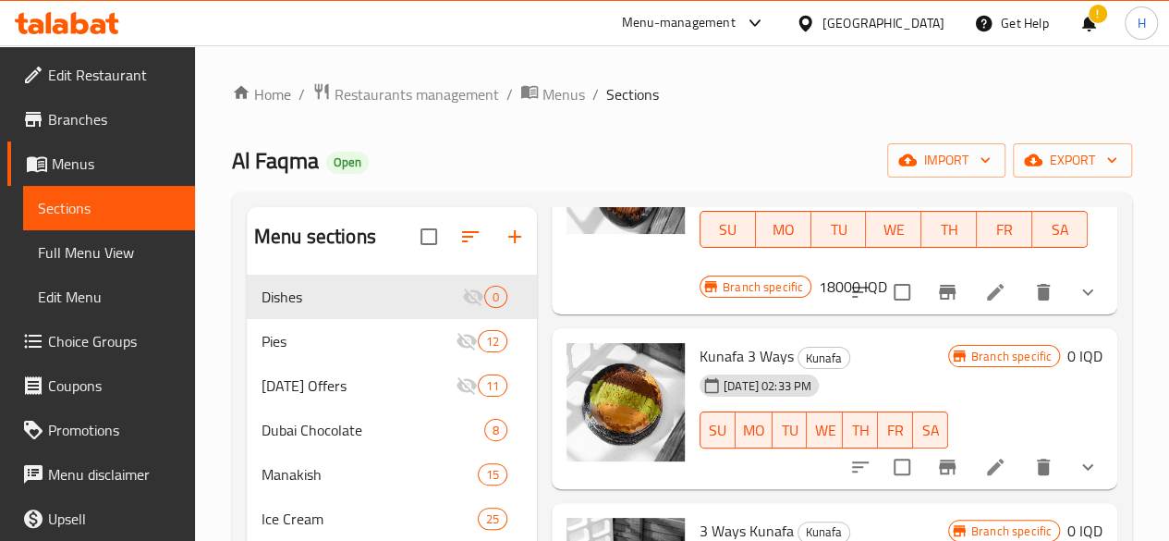
scroll to position [1107, 0]
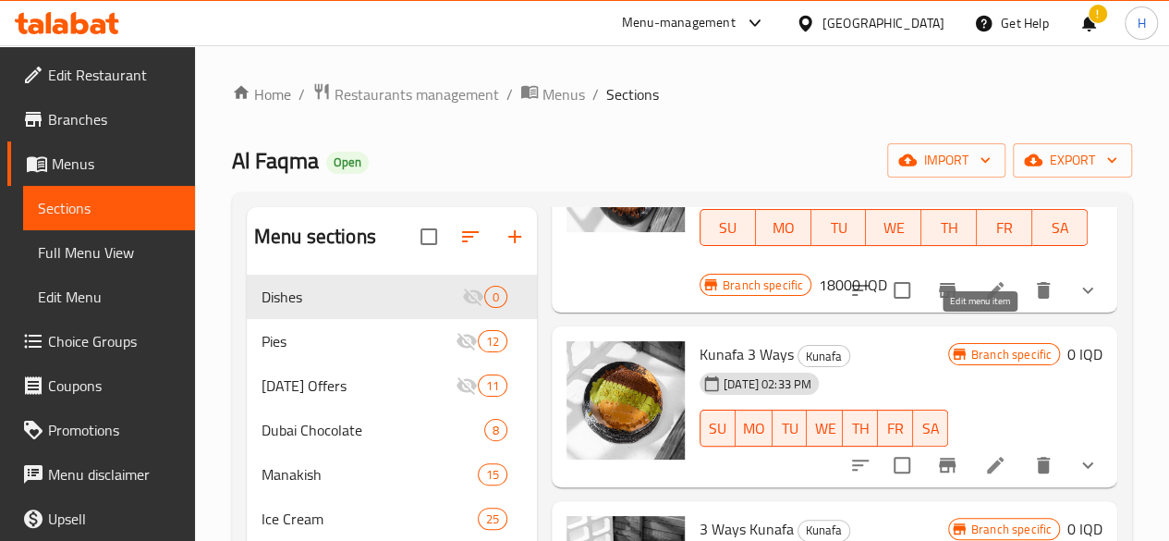
type input "3"
click at [986, 454] on icon at bounding box center [995, 465] width 22 height 22
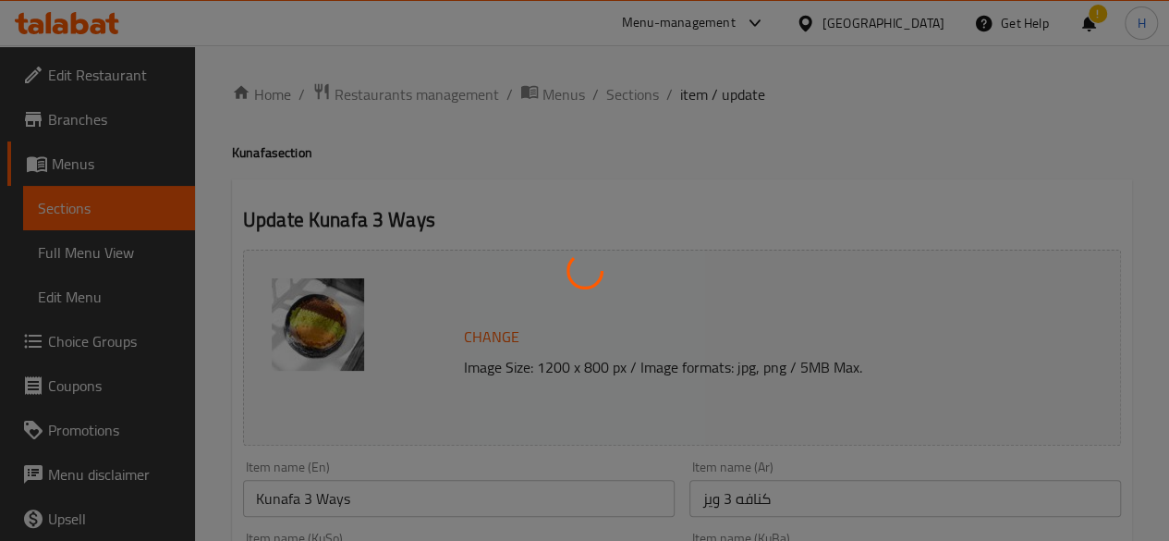
type input "إختيارك من حجم:"
type input "هەڵبژاردنت لە قەبارە:"
type input "1"
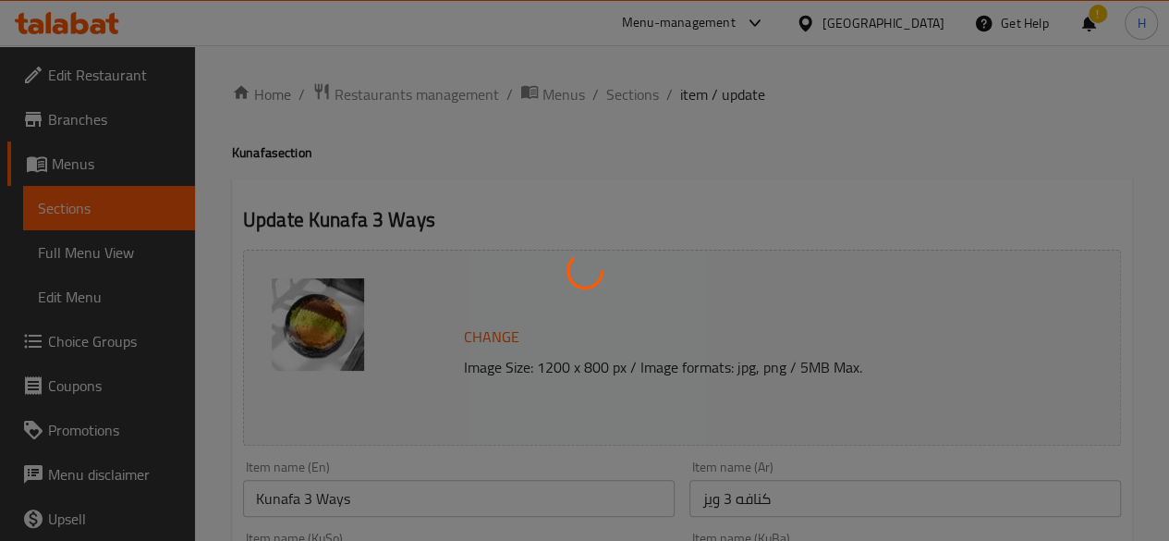
type input "إختيارك من:"
type input "هەڵبژاردنت لە:"
type input "1"
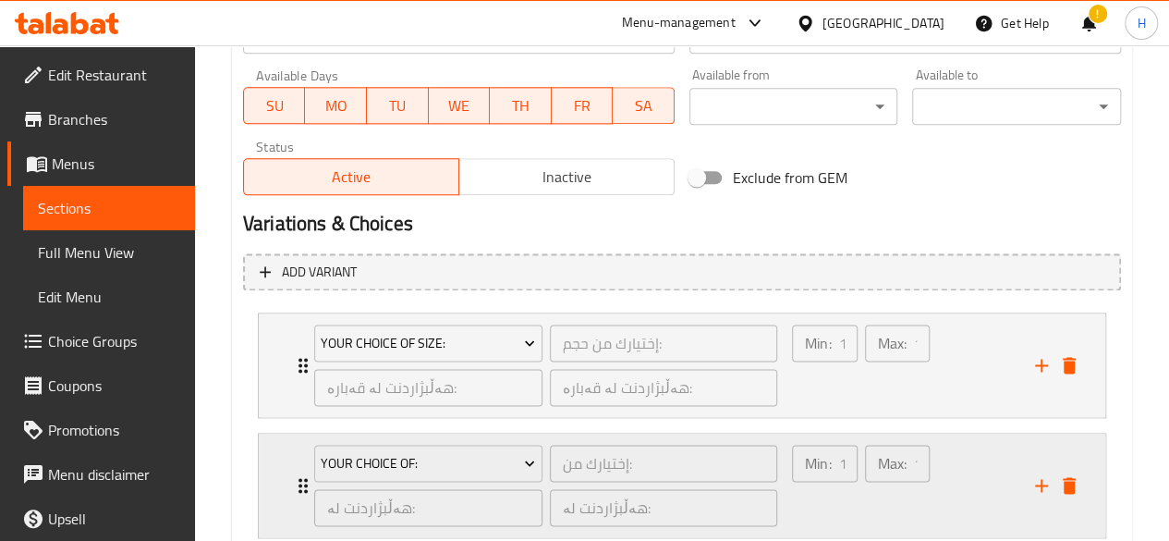
scroll to position [1083, 0]
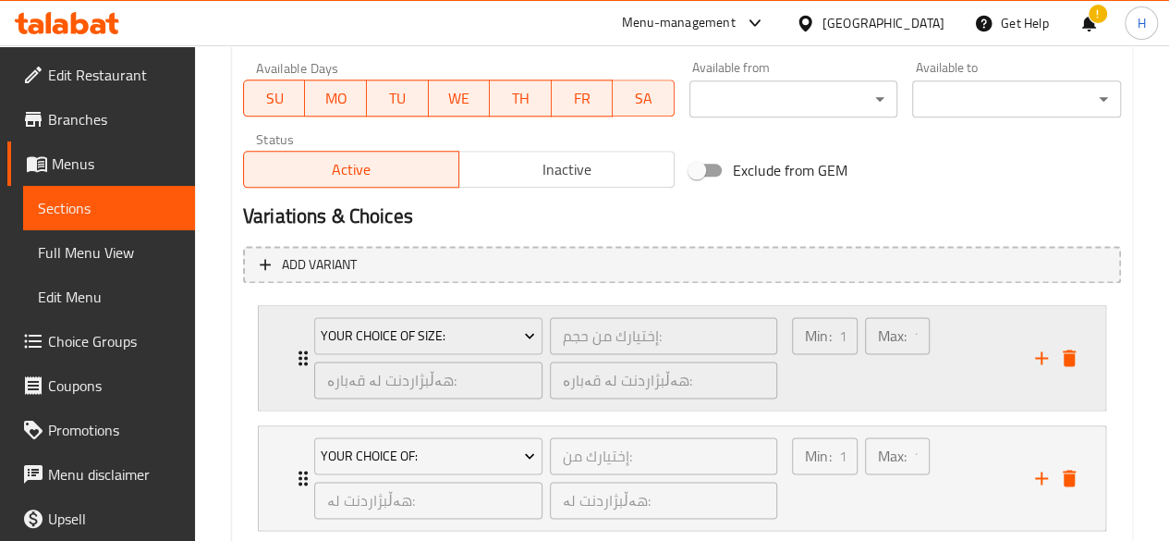
click at [301, 361] on icon "Expand" at bounding box center [303, 358] width 22 height 22
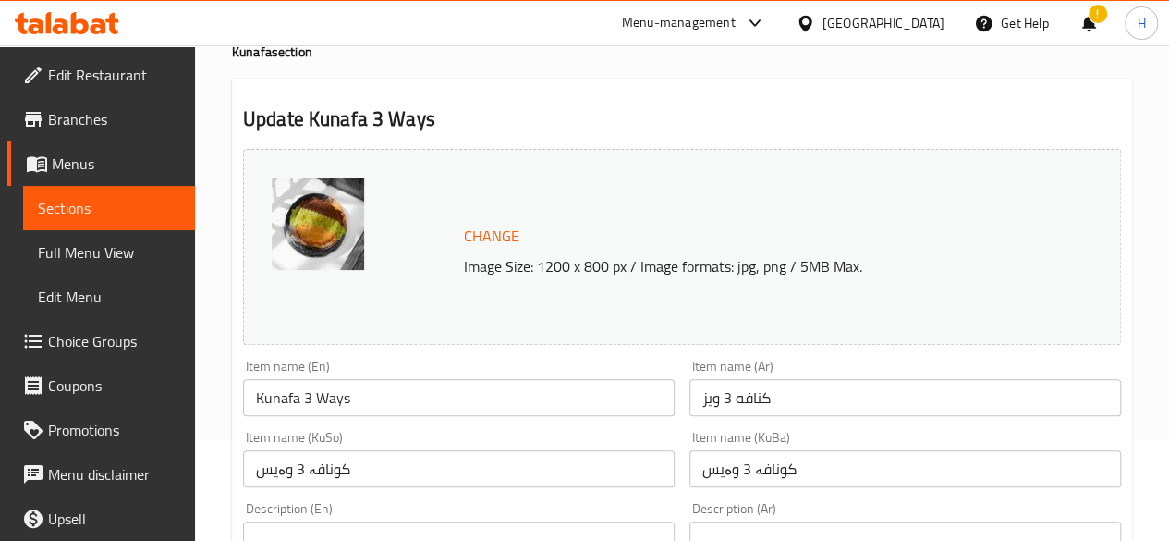
scroll to position [0, 0]
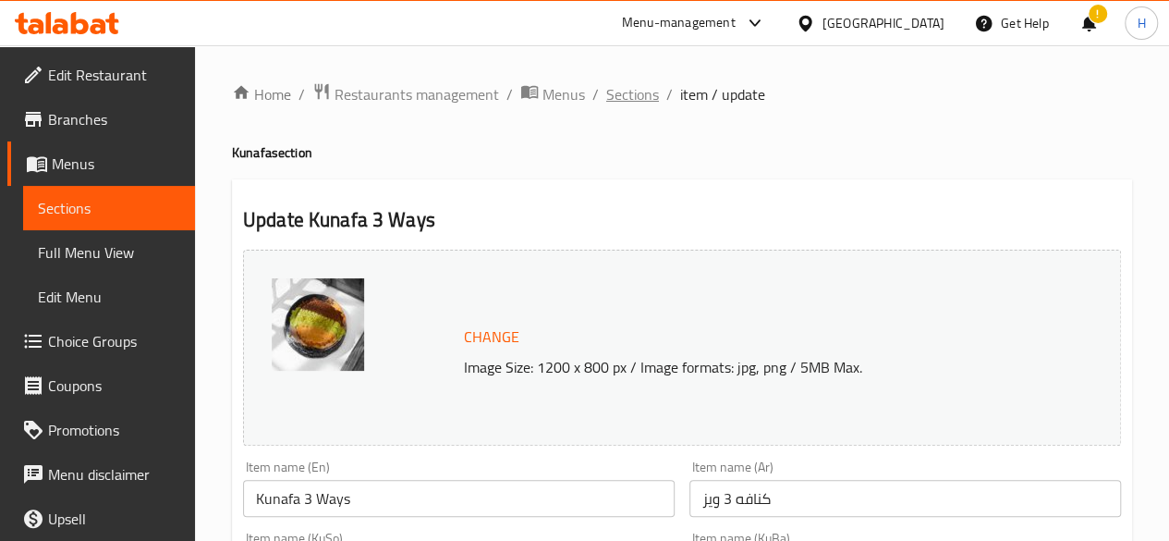
click at [623, 100] on span "Sections" at bounding box center [632, 94] width 53 height 22
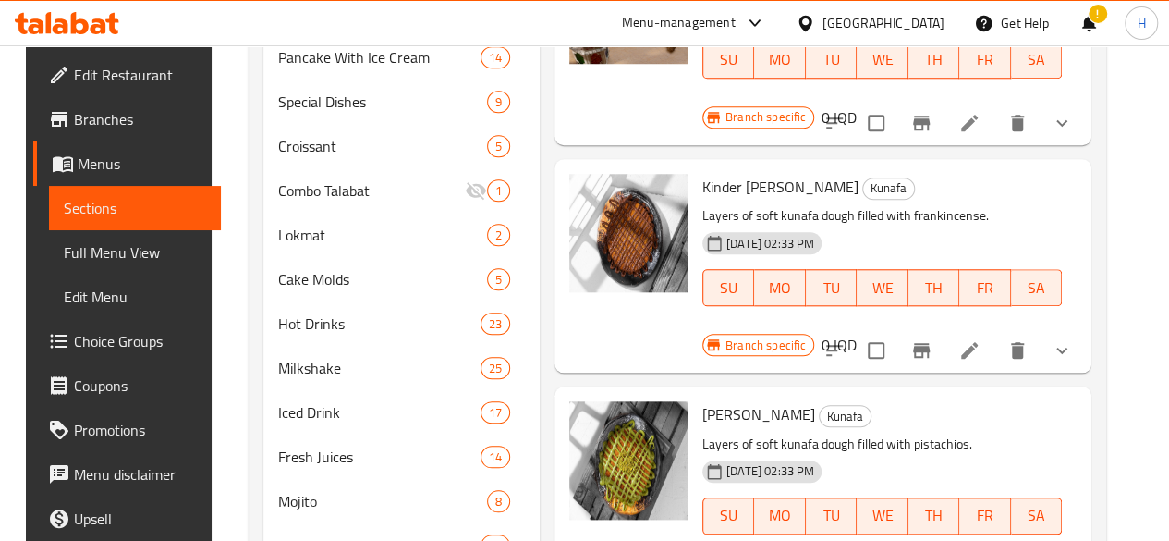
scroll to position [929, 0]
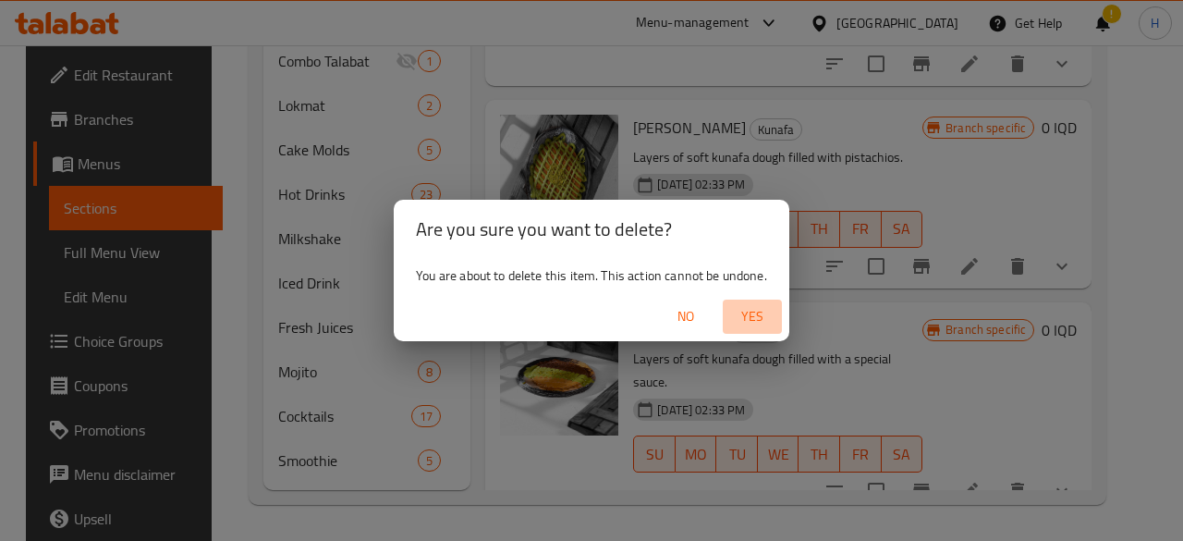
click at [761, 311] on span "Yes" at bounding box center [752, 316] width 44 height 23
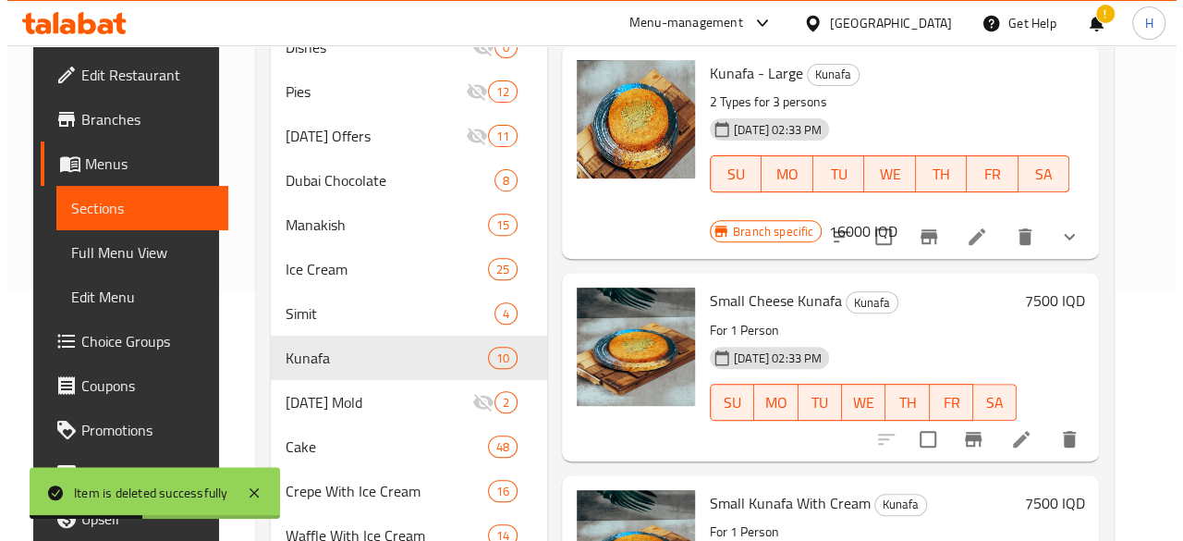
scroll to position [0, 0]
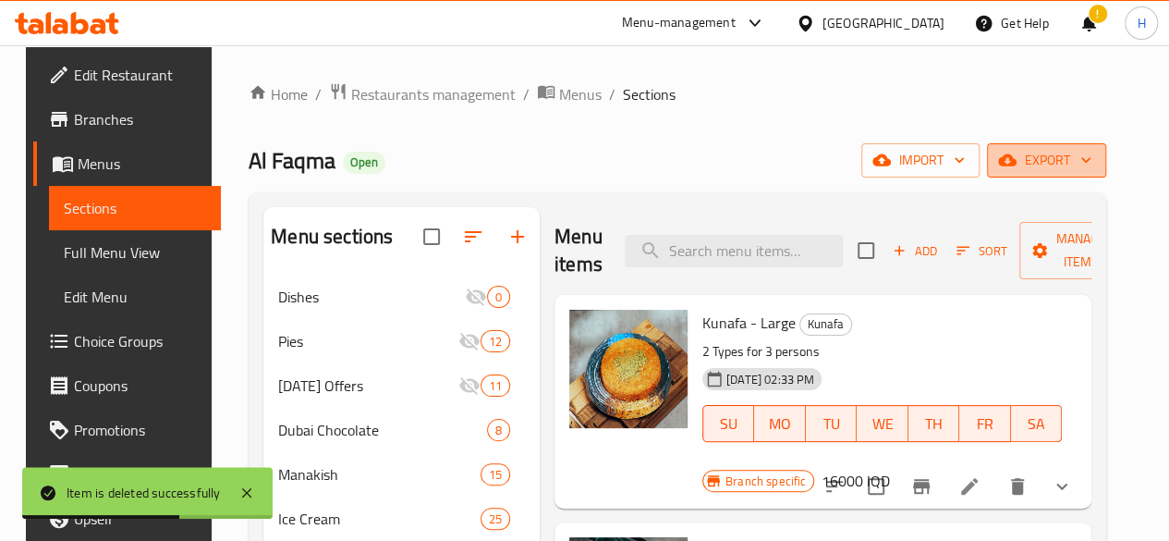
click at [1091, 161] on span "export" at bounding box center [1047, 160] width 90 height 23
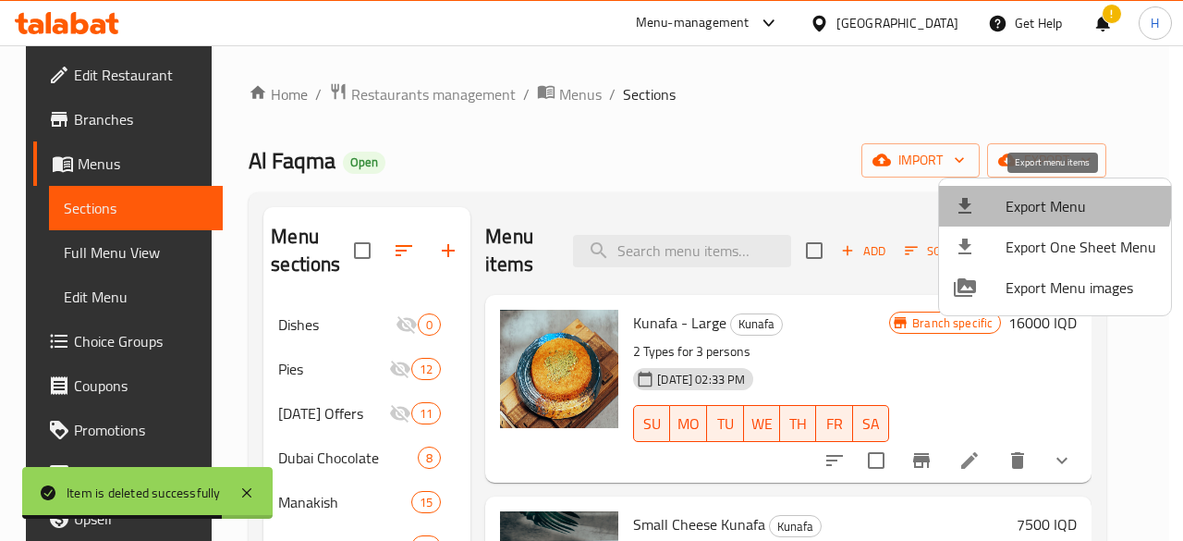
click at [1053, 197] on span "Export Menu" at bounding box center [1080, 206] width 151 height 22
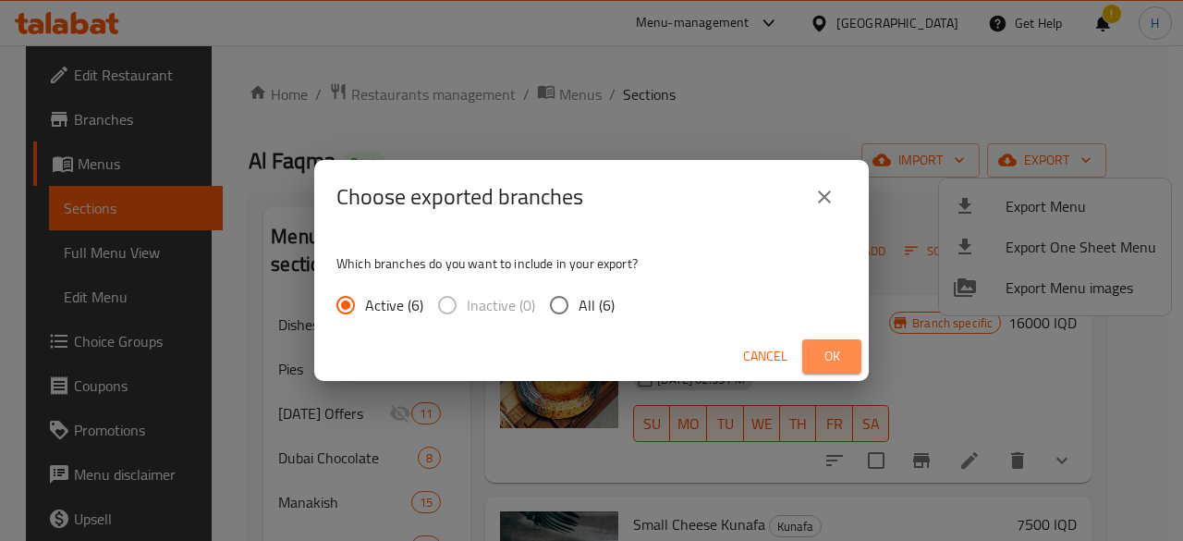
click at [837, 343] on button "Ok" at bounding box center [831, 356] width 59 height 34
